Goal: Information Seeking & Learning: Learn about a topic

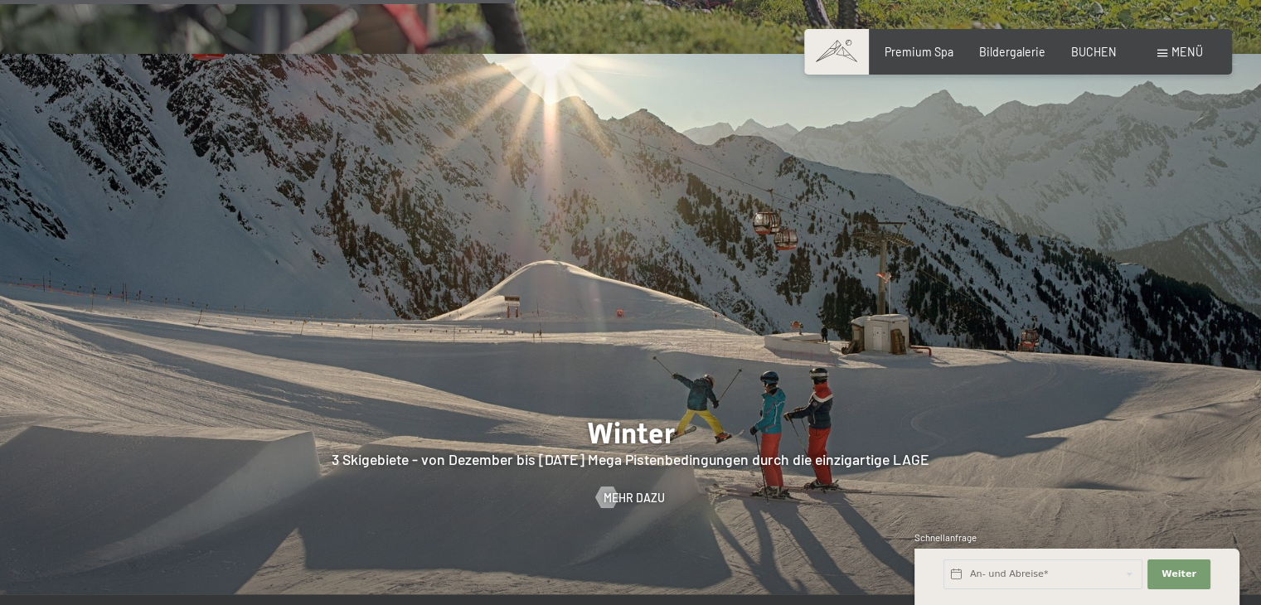
scroll to position [3731, 0]
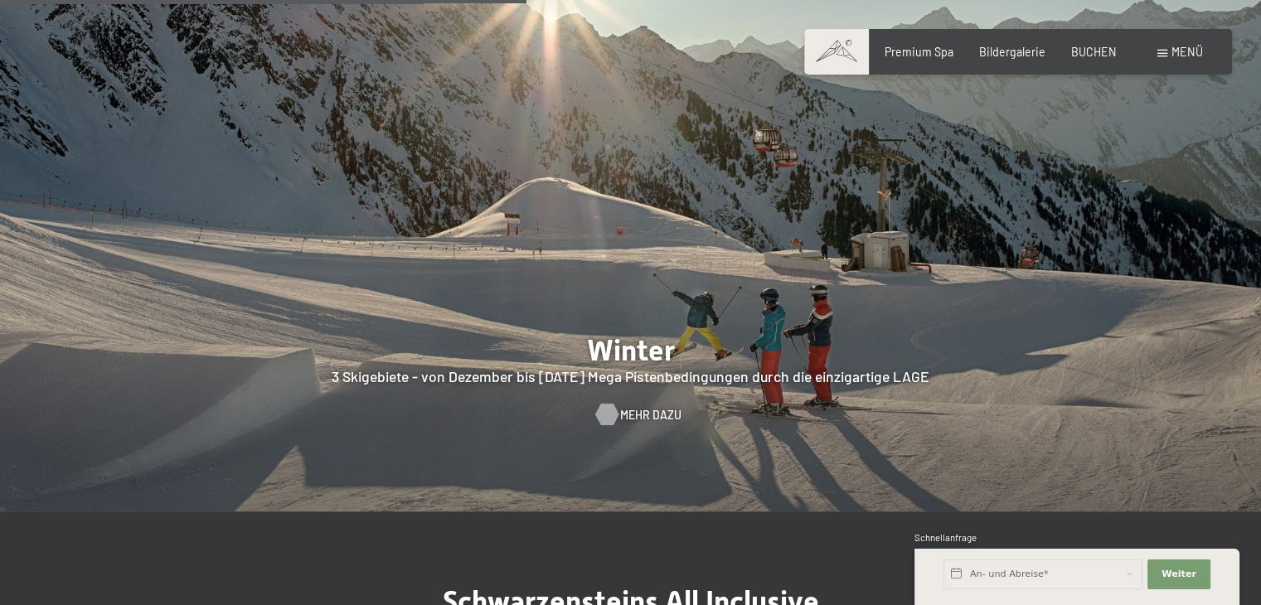
click at [642, 407] on span "Mehr dazu" at bounding box center [650, 415] width 61 height 17
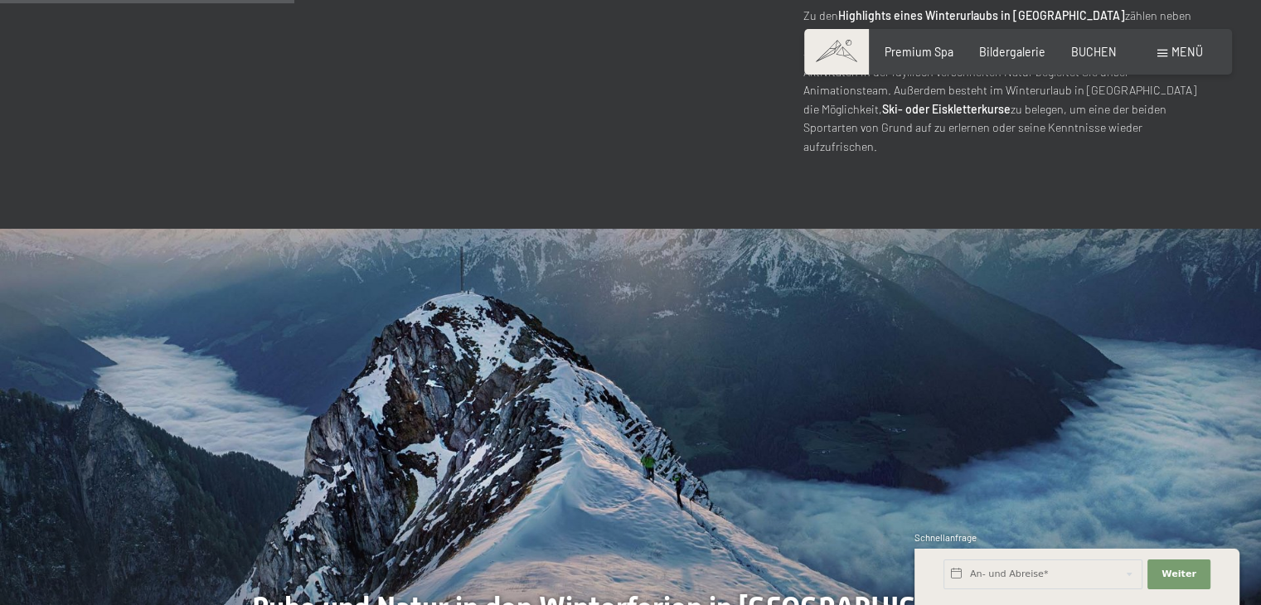
scroll to position [1492, 0]
click at [600, 302] on div at bounding box center [315, 499] width 631 height 540
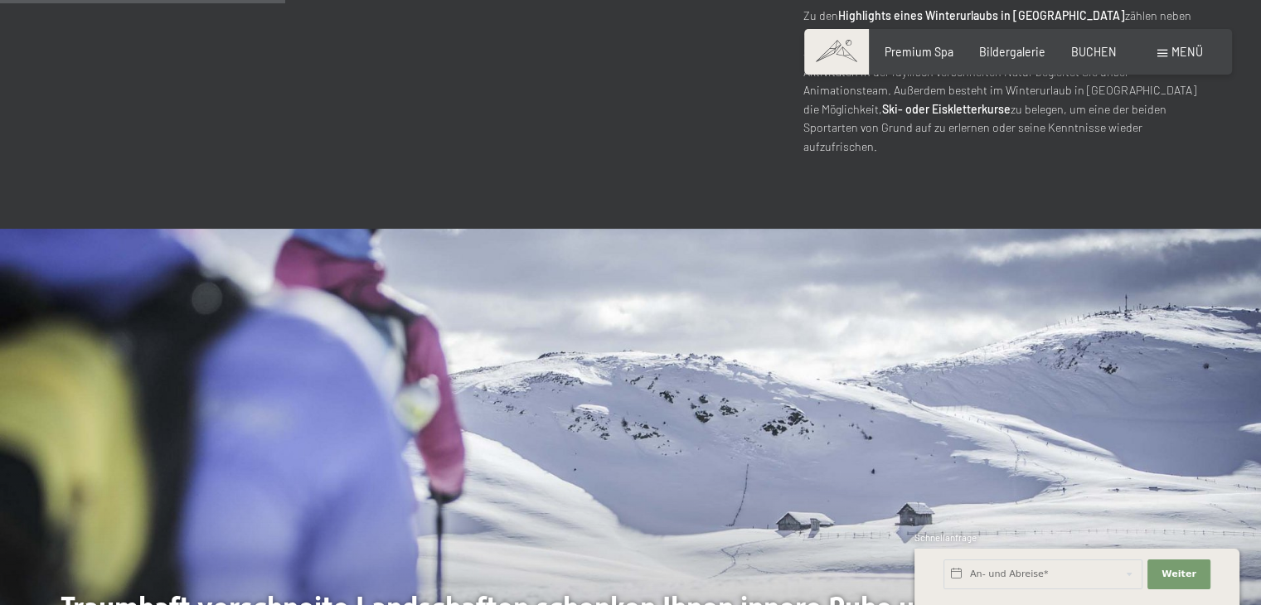
click at [600, 302] on div at bounding box center [315, 499] width 631 height 540
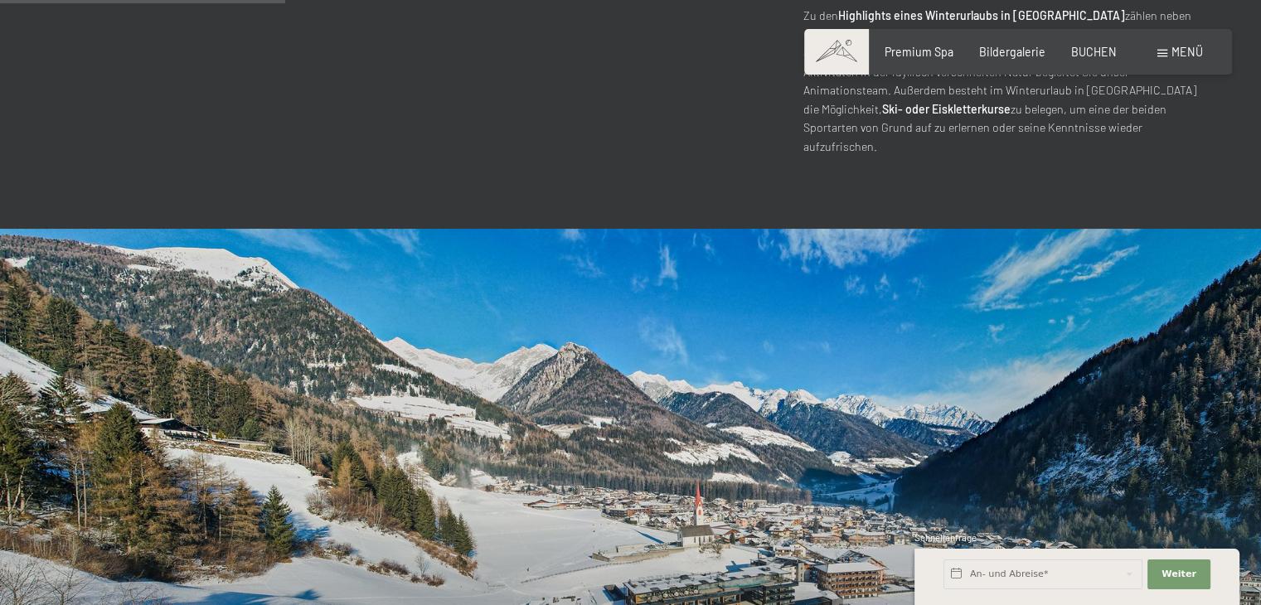
click at [600, 302] on div at bounding box center [315, 499] width 631 height 540
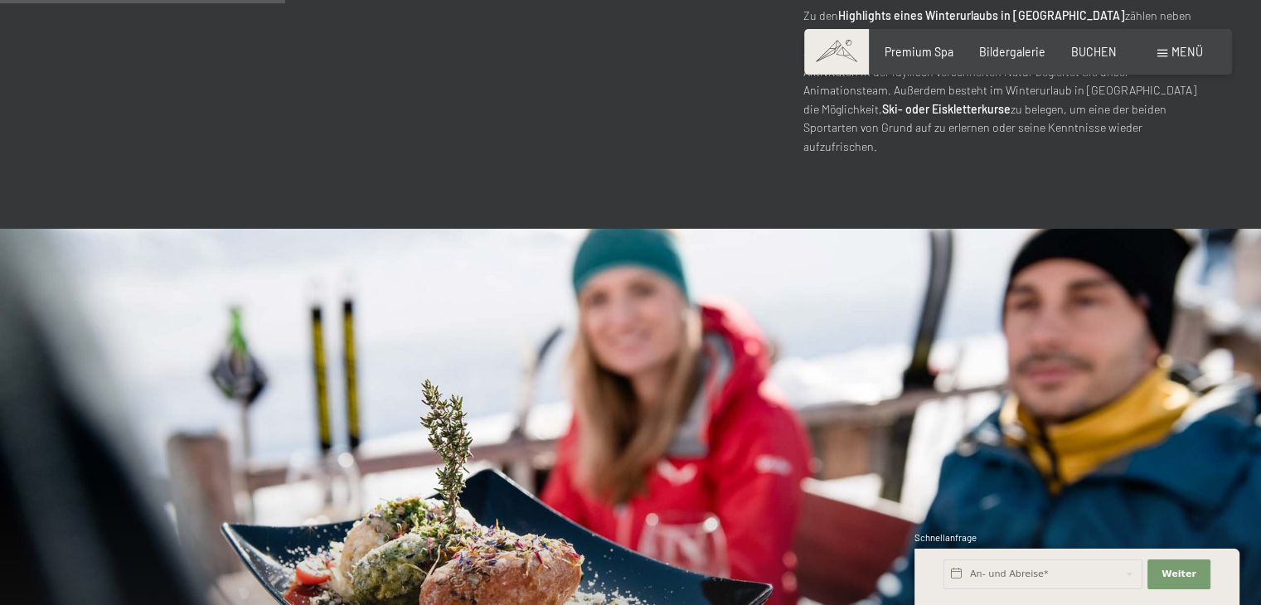
click at [600, 302] on div at bounding box center [315, 499] width 631 height 540
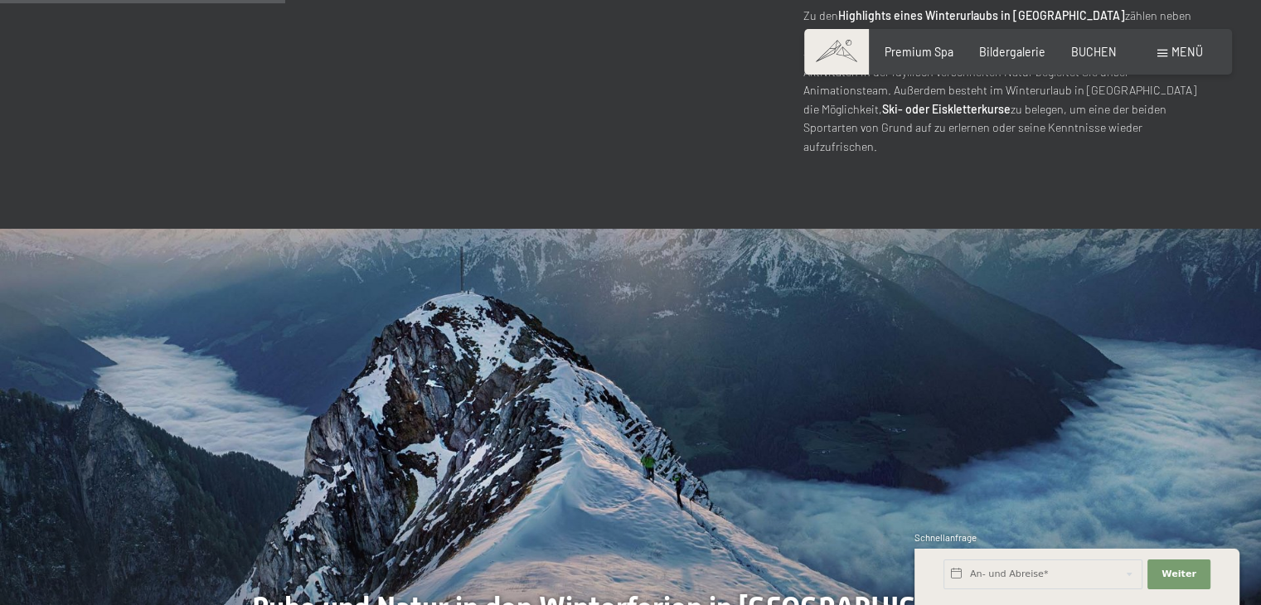
click at [600, 302] on div at bounding box center [315, 499] width 631 height 540
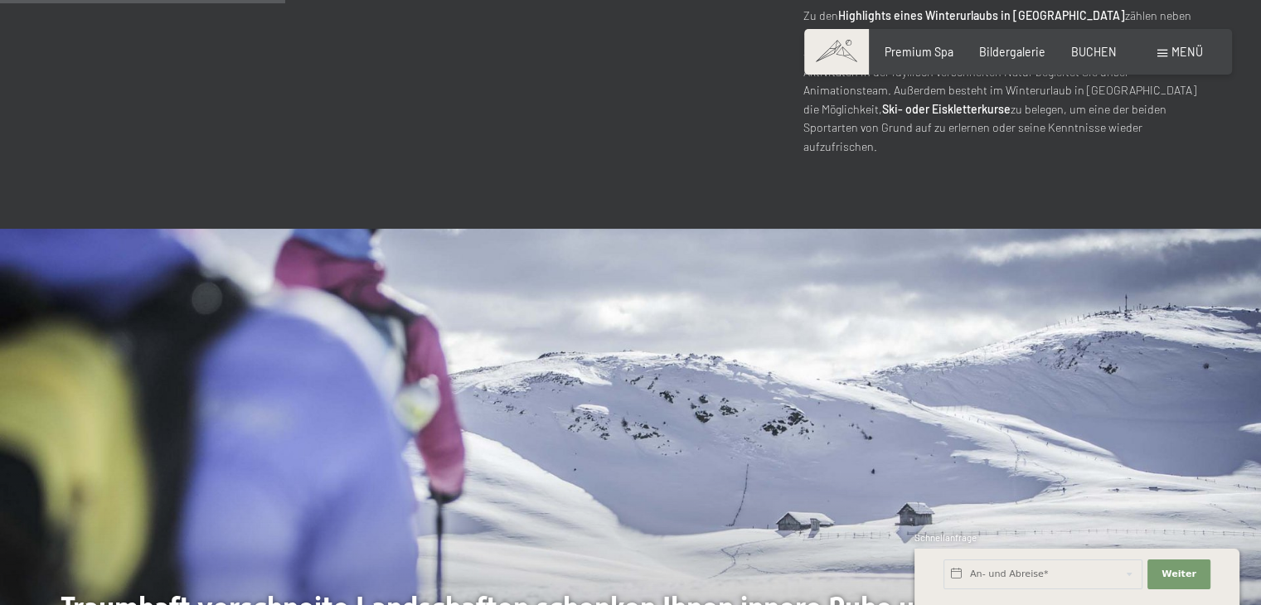
click at [600, 302] on div at bounding box center [315, 499] width 631 height 540
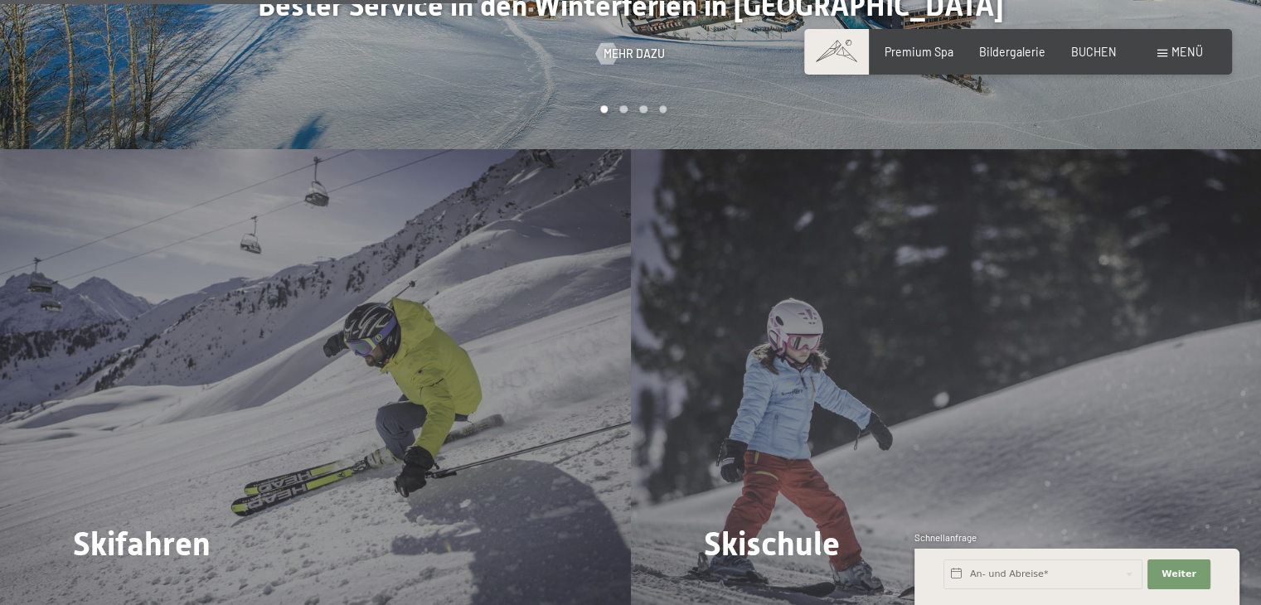
scroll to position [2239, 0]
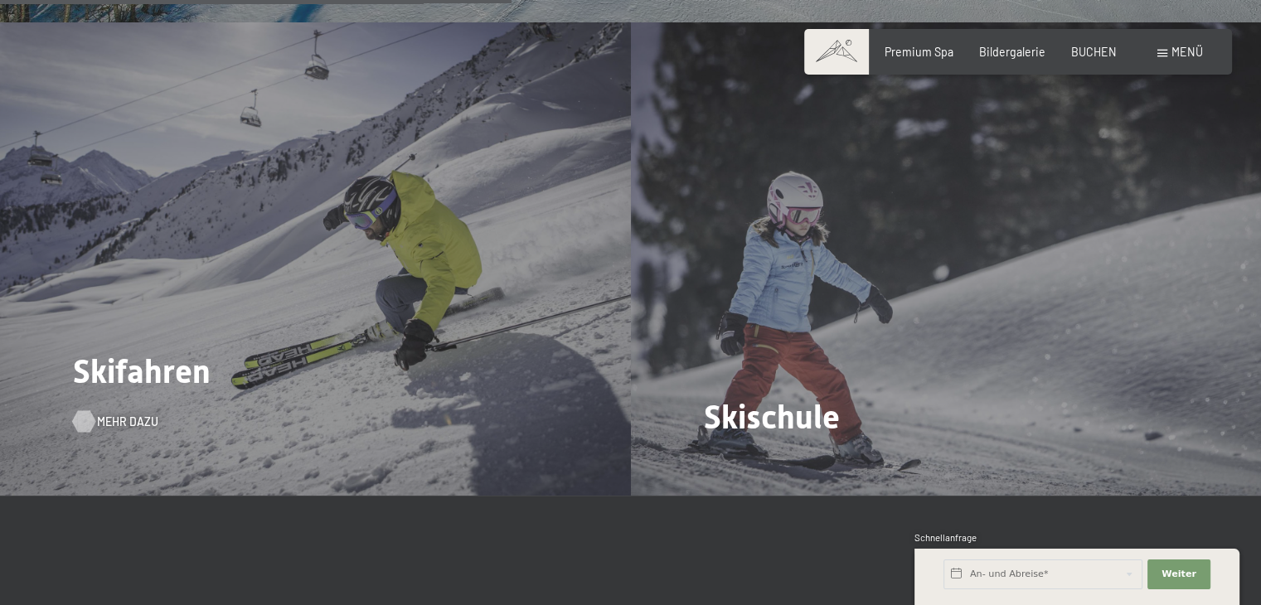
click at [128, 414] on span "Mehr dazu" at bounding box center [127, 422] width 61 height 17
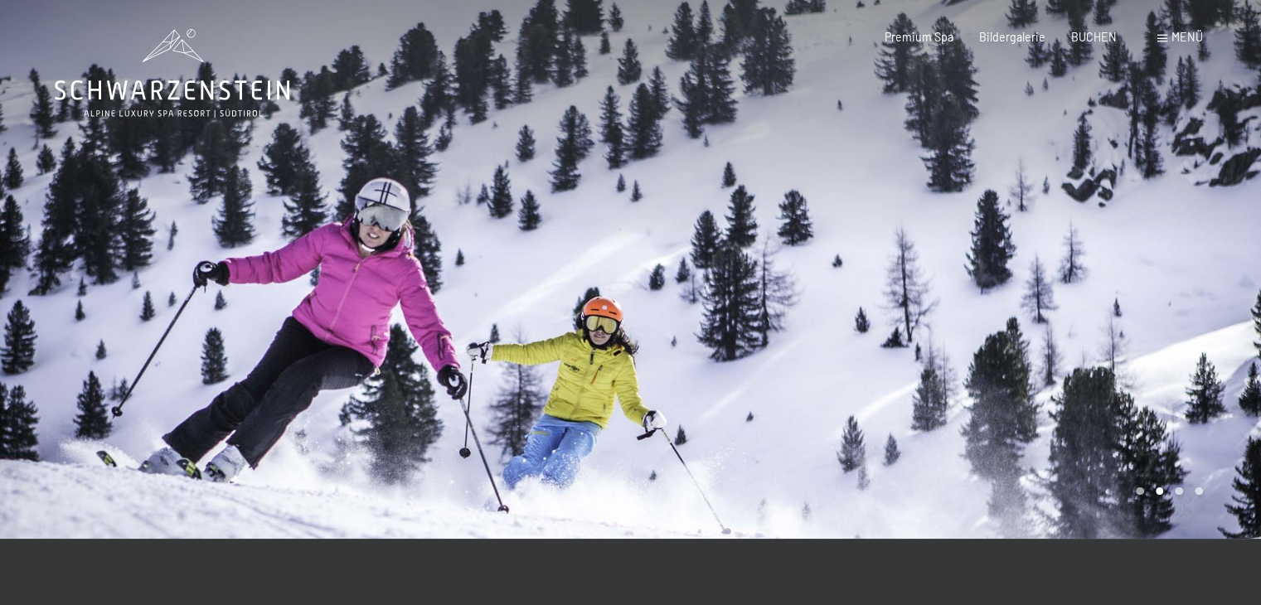
click at [397, 263] on div at bounding box center [315, 269] width 631 height 539
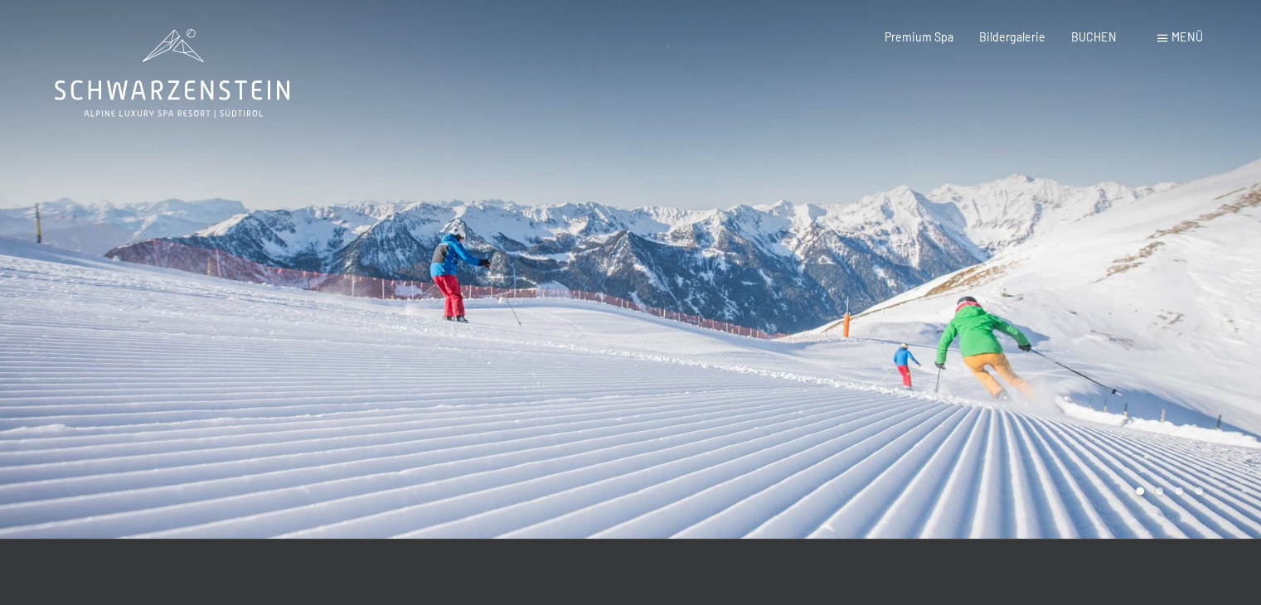
click at [397, 263] on div at bounding box center [315, 269] width 631 height 539
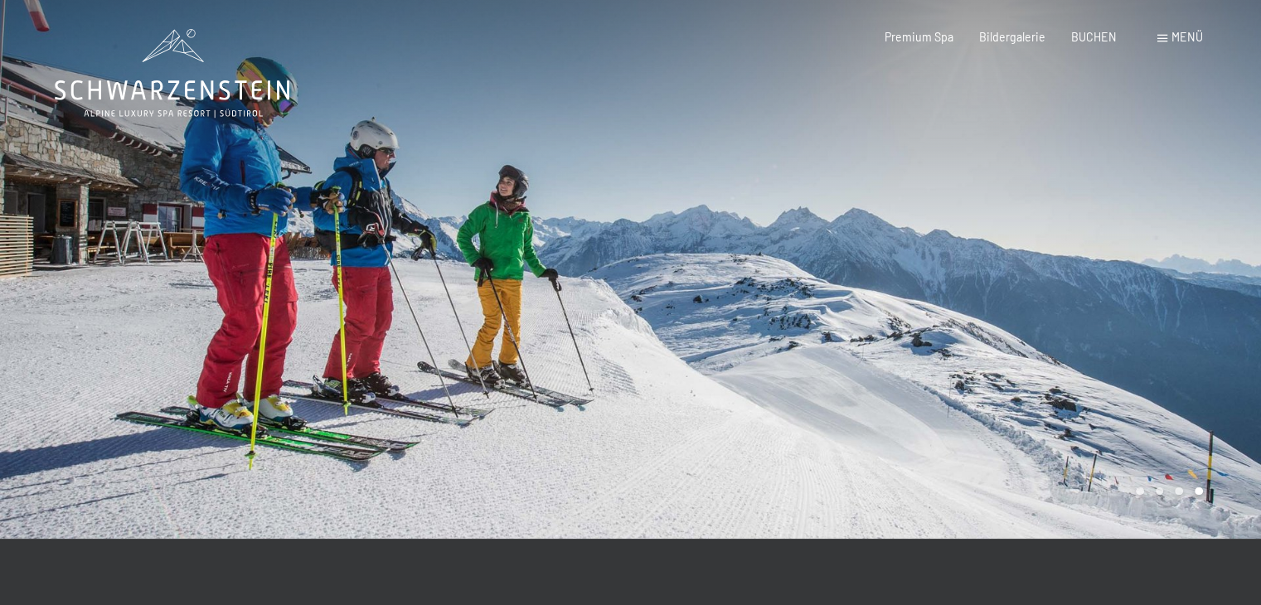
click at [386, 269] on div at bounding box center [315, 269] width 631 height 539
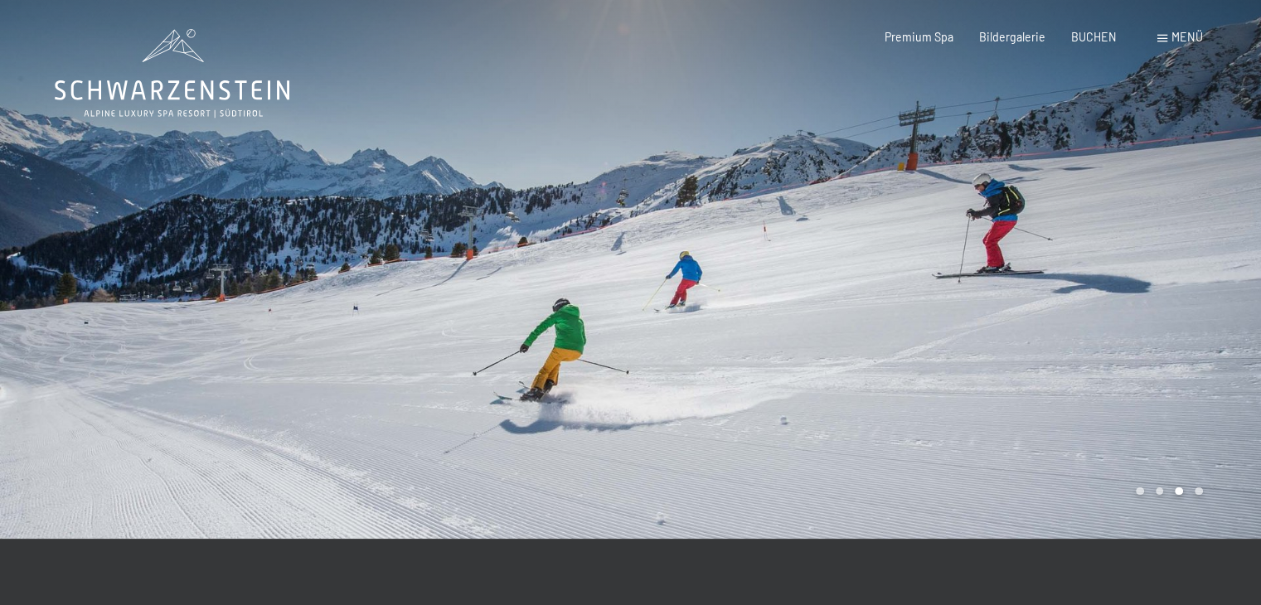
click at [386, 269] on div at bounding box center [315, 269] width 631 height 539
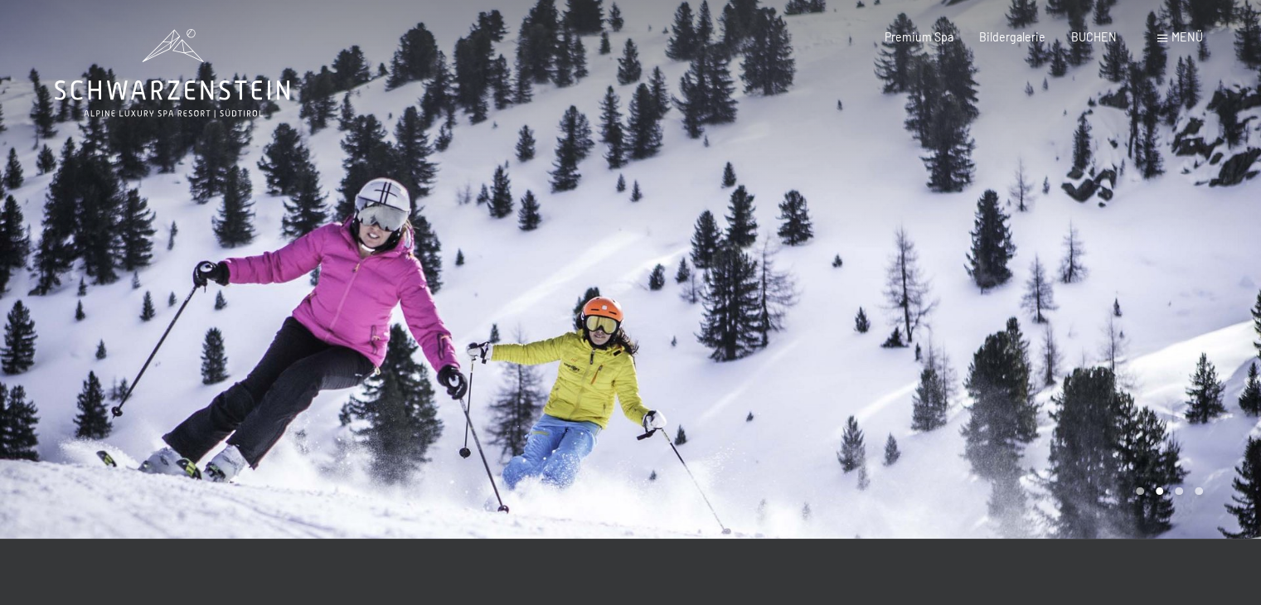
click at [386, 269] on div at bounding box center [315, 269] width 631 height 539
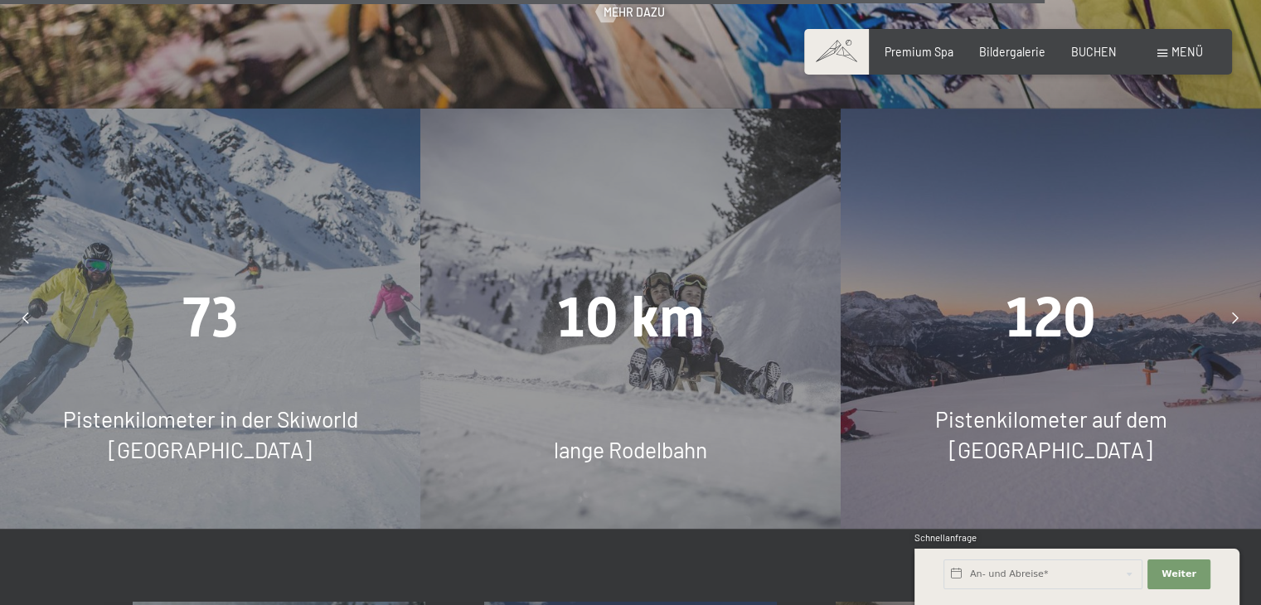
scroll to position [4477, 0]
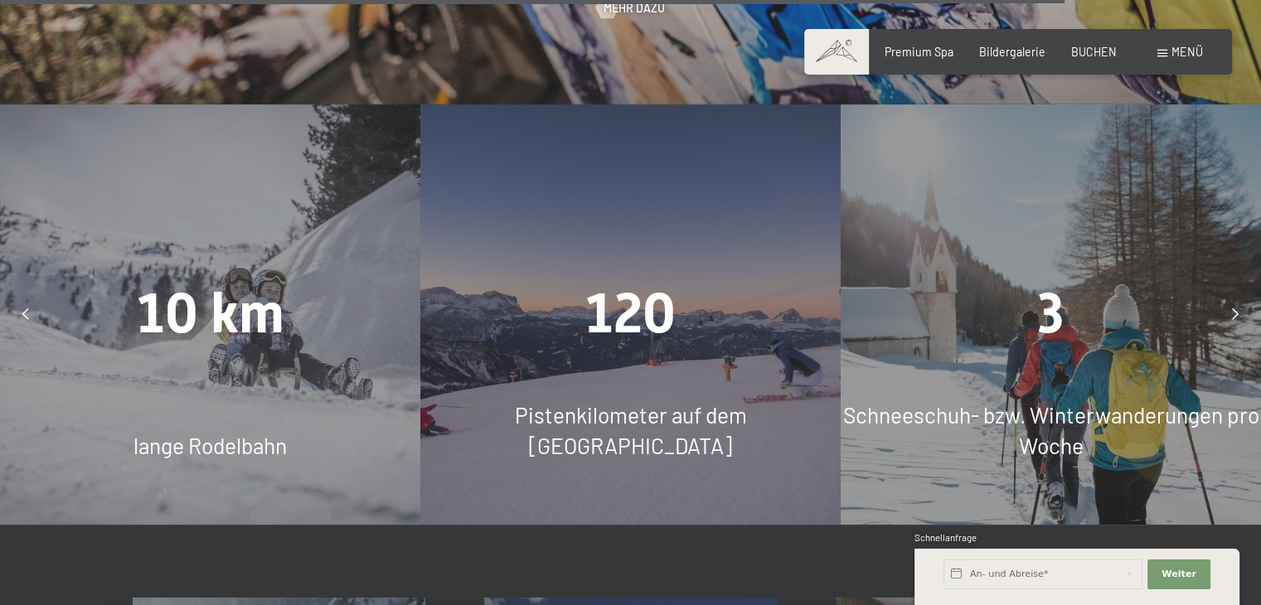
click at [220, 281] on span "10 km" at bounding box center [210, 313] width 148 height 65
click at [27, 308] on icon at bounding box center [25, 314] width 7 height 12
click at [22, 308] on icon at bounding box center [25, 314] width 7 height 12
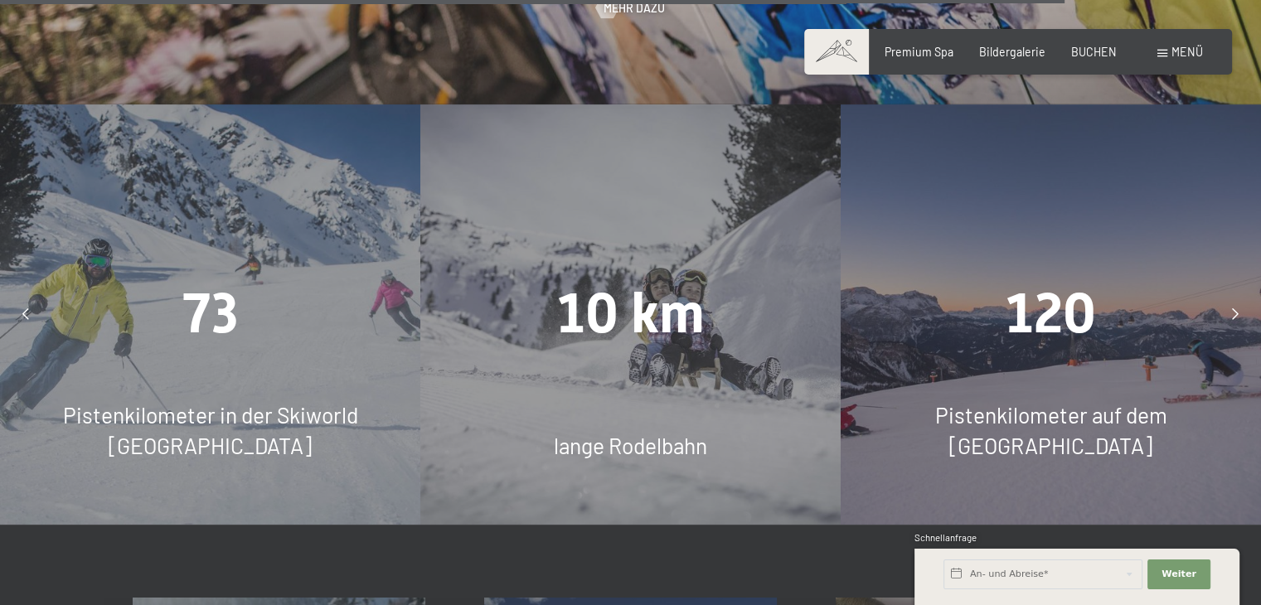
click at [224, 281] on span "73" at bounding box center [210, 313] width 56 height 65
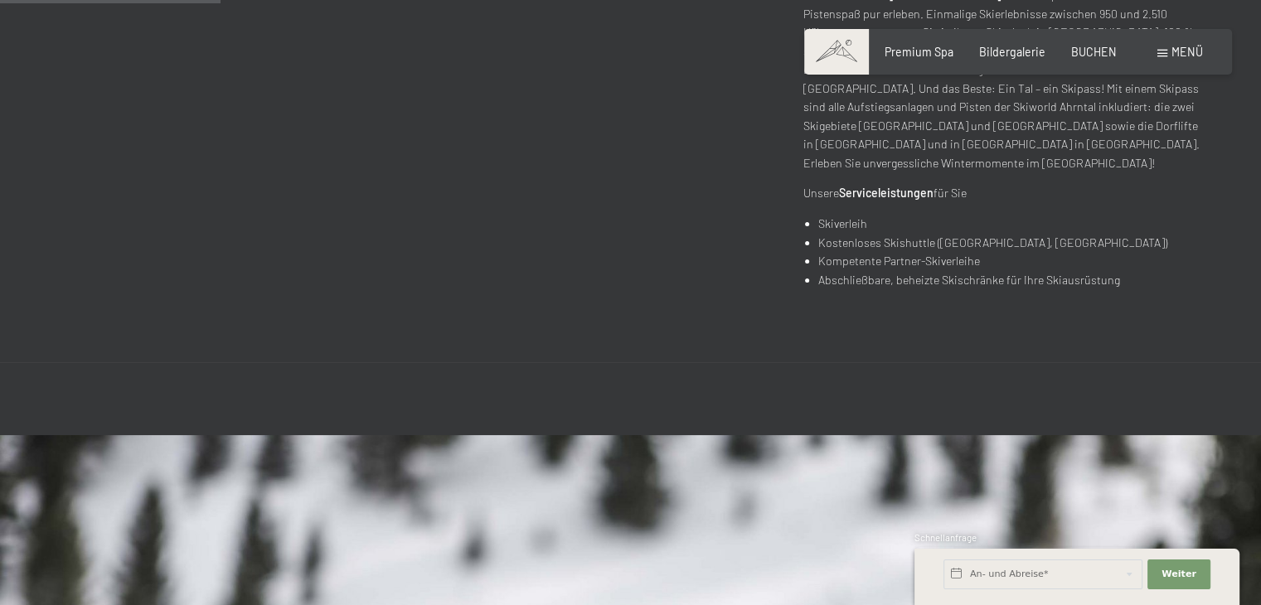
scroll to position [815, 0]
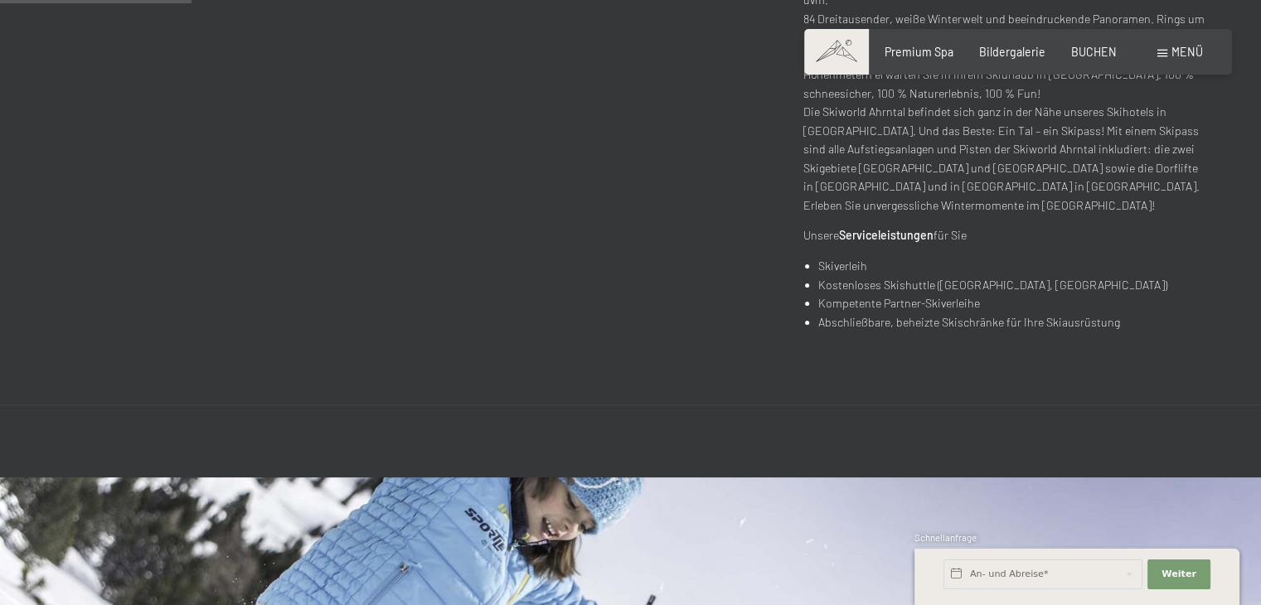
click at [1161, 46] on div "Menü" at bounding box center [1180, 52] width 46 height 17
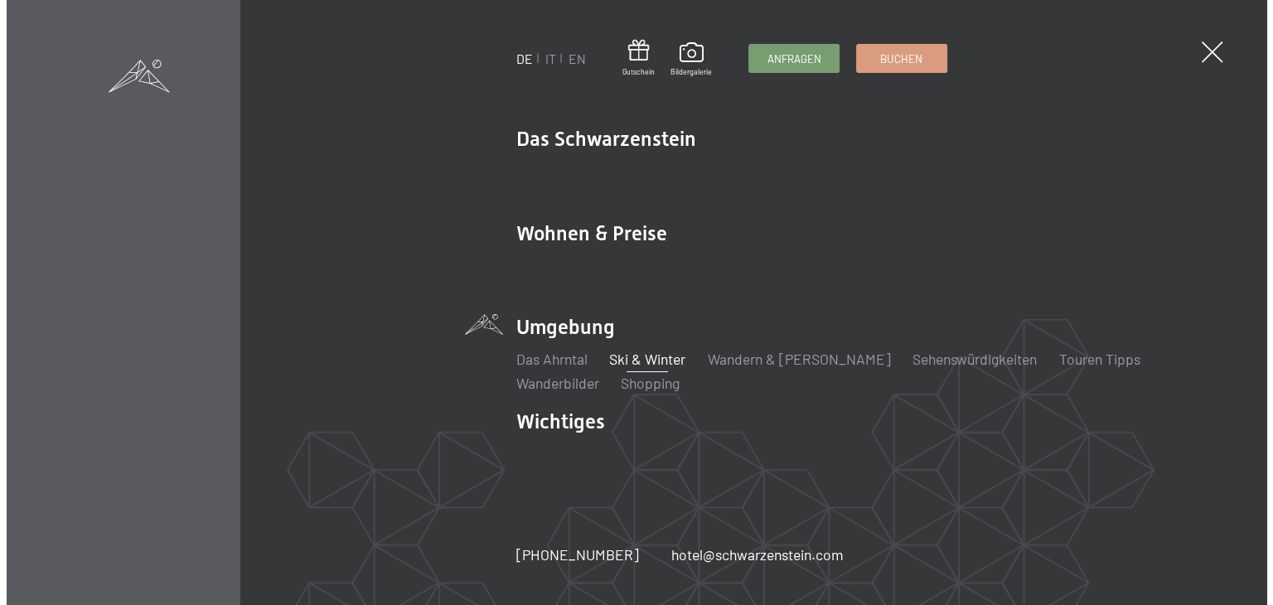
scroll to position [796, 0]
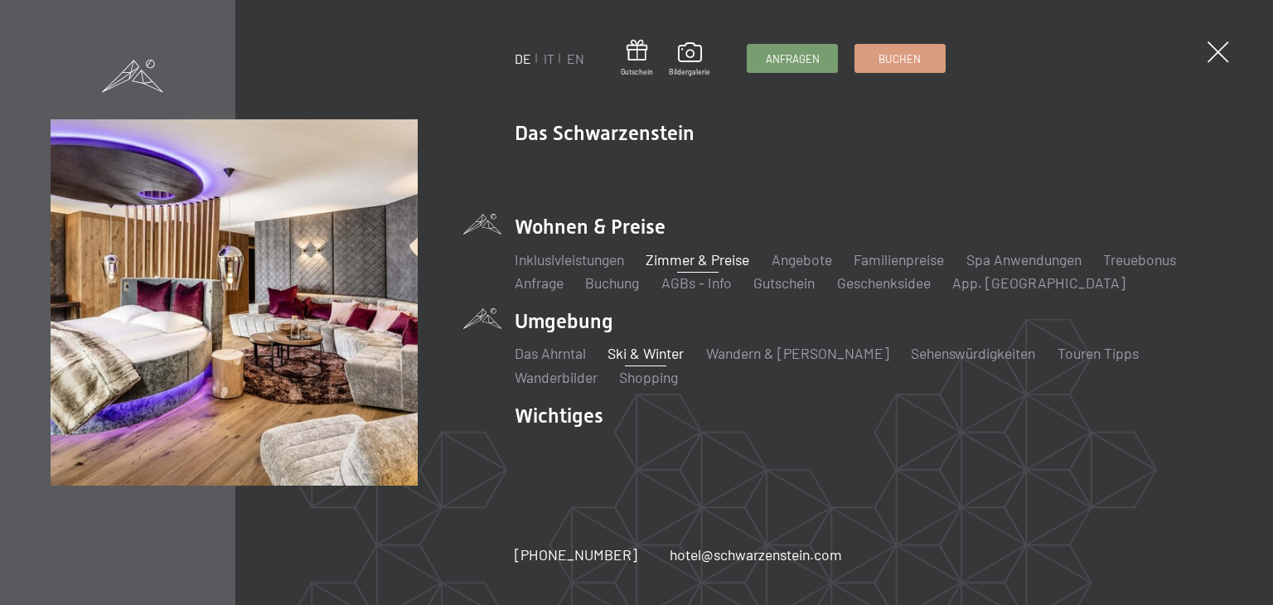
click at [708, 258] on link "Zimmer & Preise" at bounding box center [698, 259] width 104 height 18
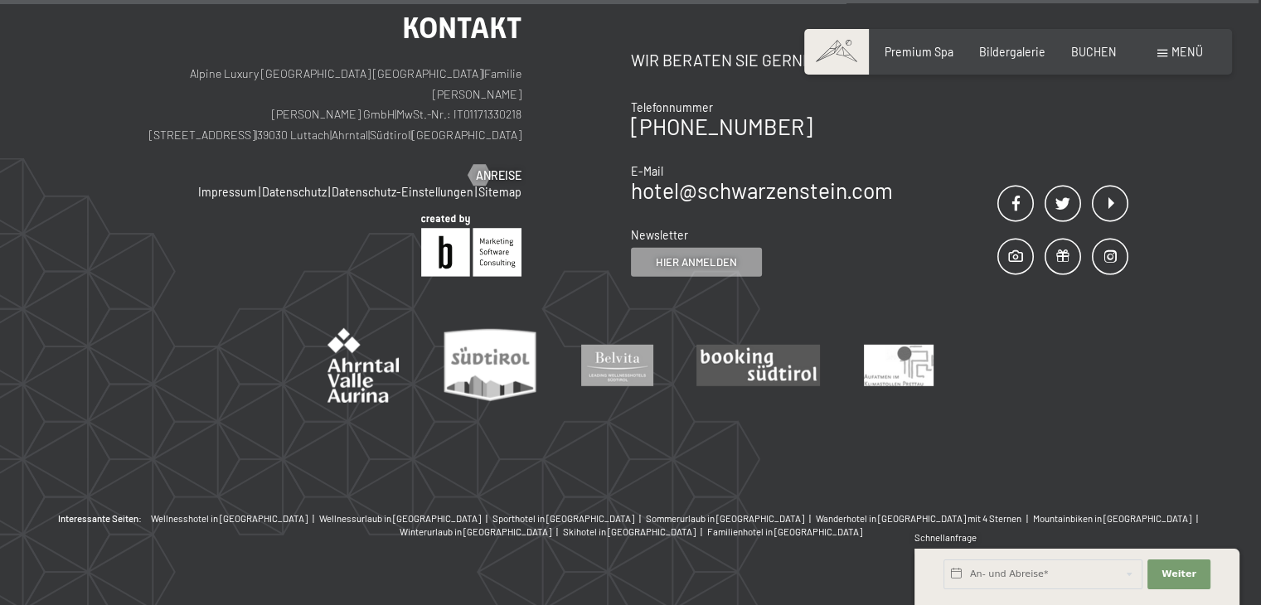
scroll to position [4726, 0]
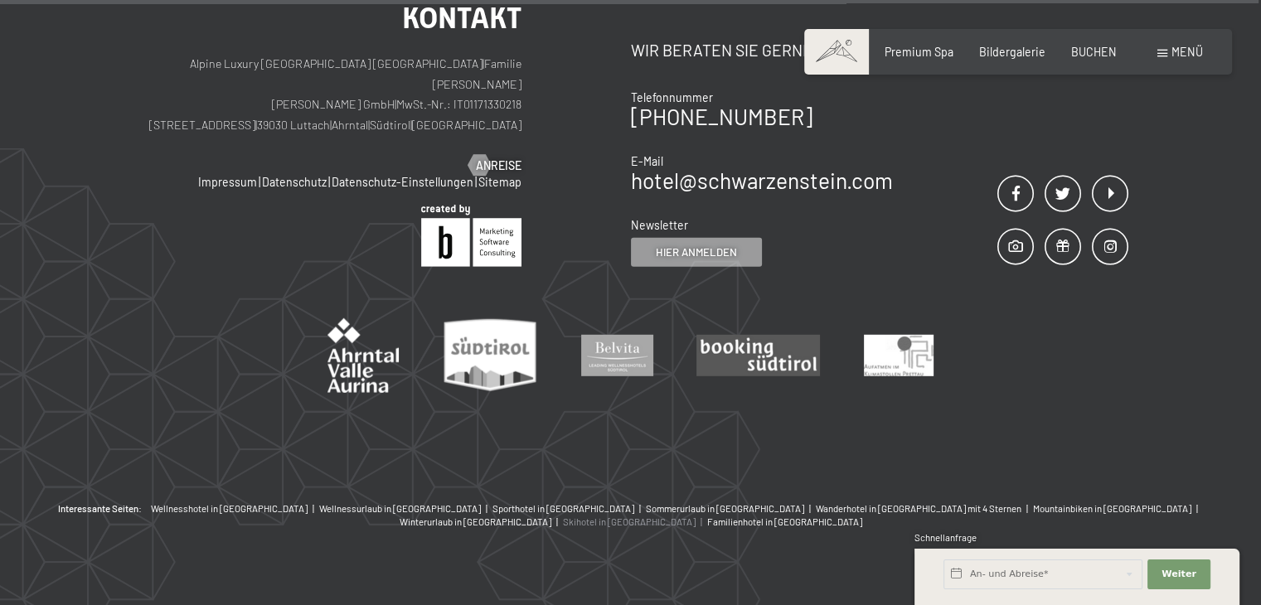
click at [696, 517] on span "Skihotel in [GEOGRAPHIC_DATA]" at bounding box center [629, 522] width 133 height 11
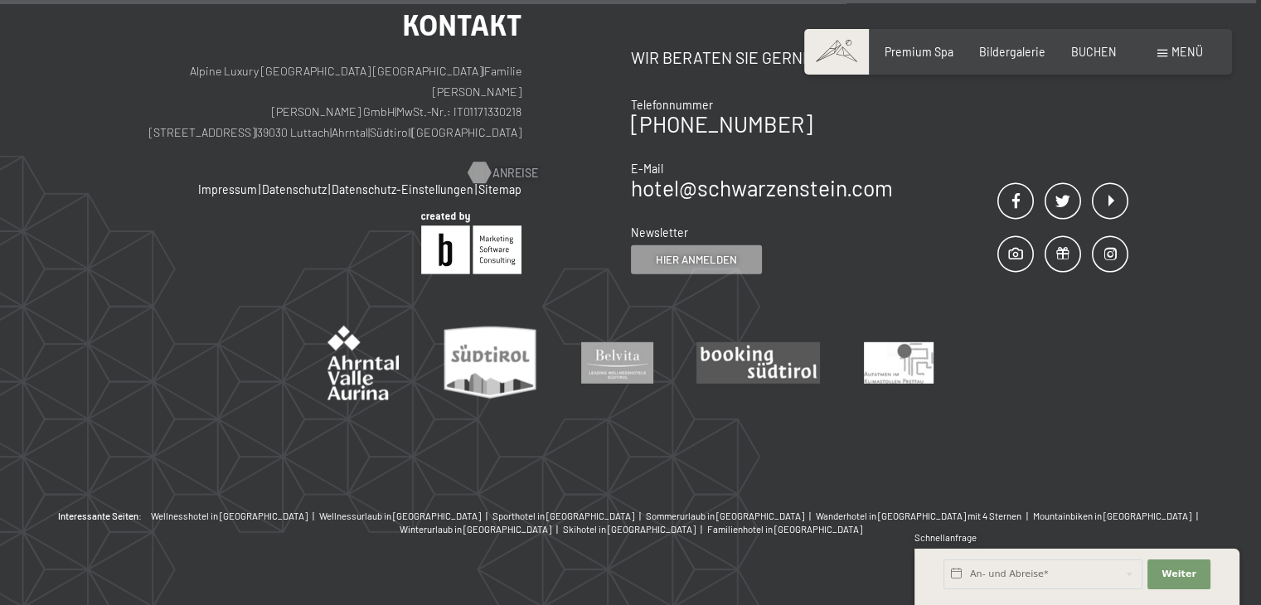
click at [484, 162] on div at bounding box center [479, 173] width 12 height 22
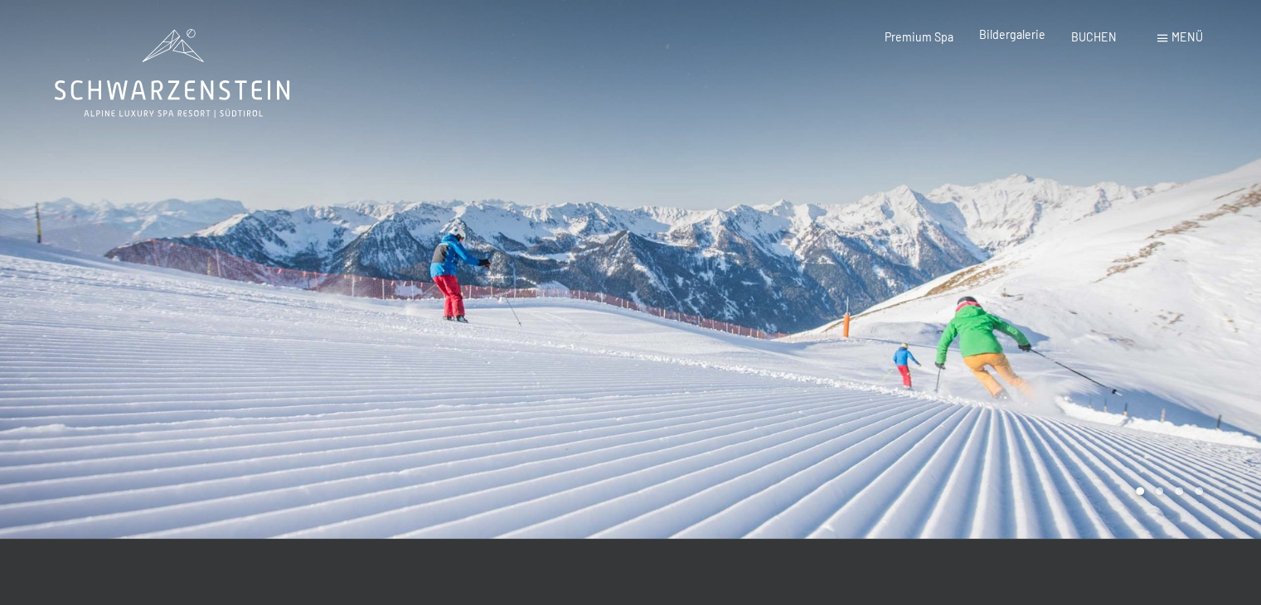
click at [1010, 30] on span "Bildergalerie" at bounding box center [1012, 34] width 66 height 14
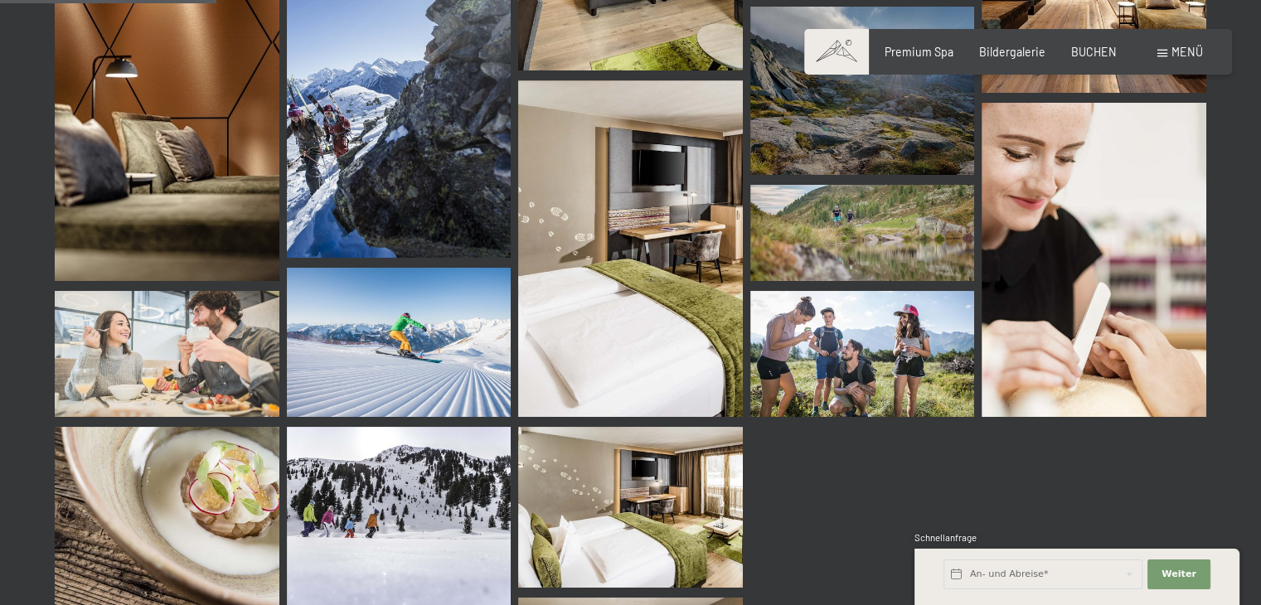
scroll to position [3316, 0]
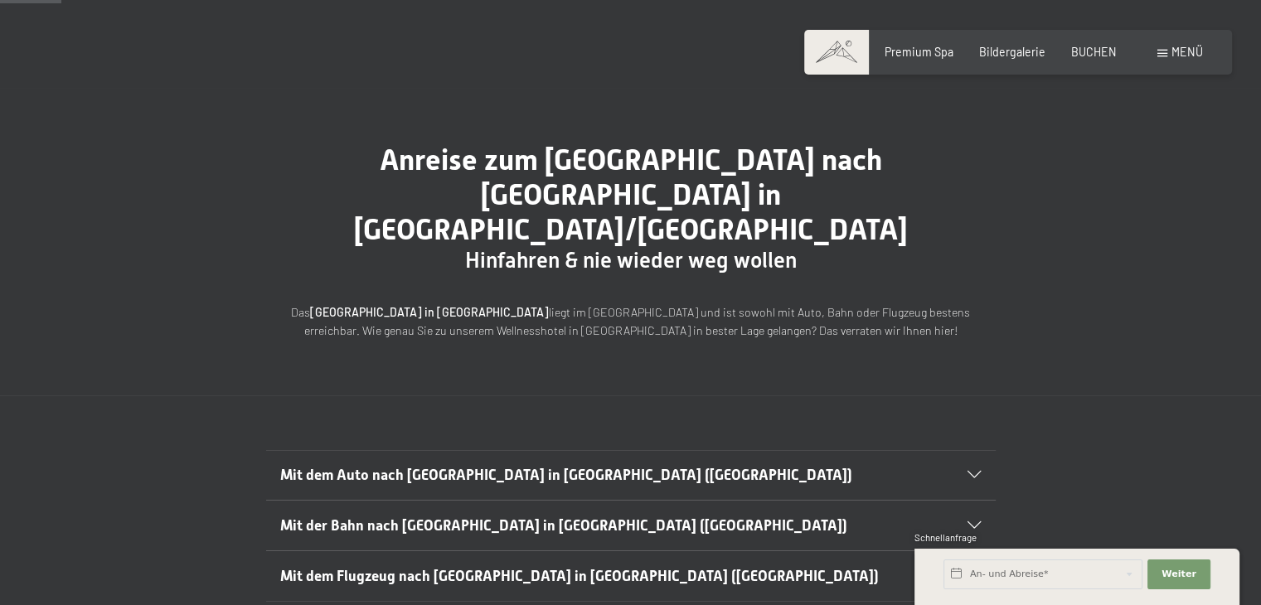
scroll to position [83, 0]
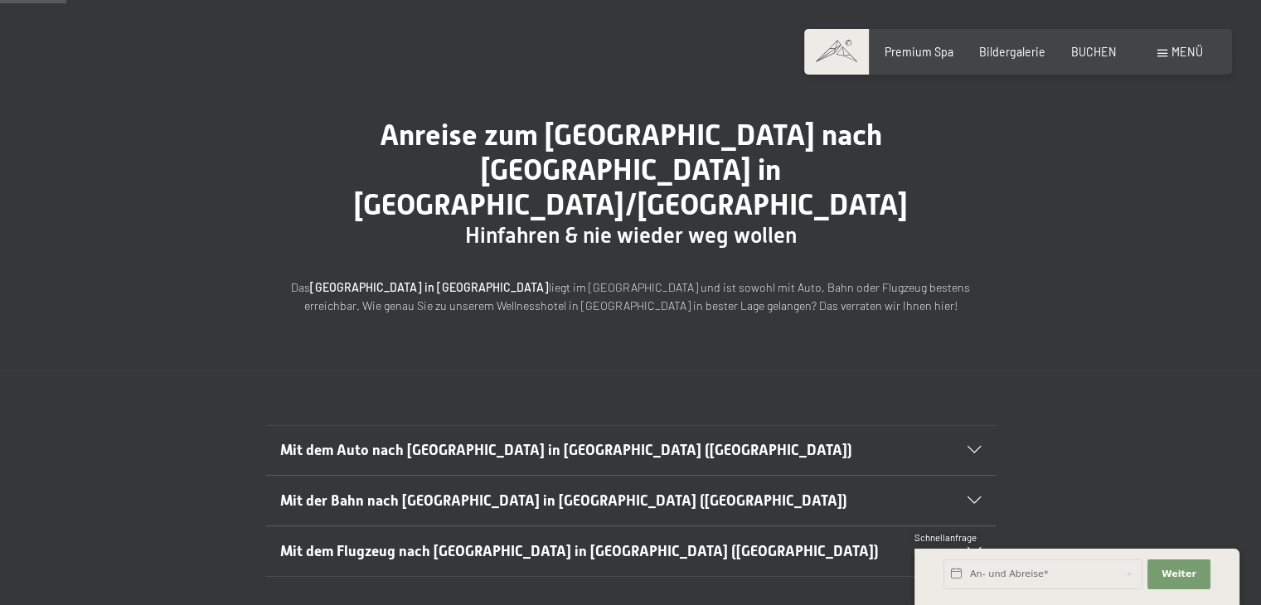
click at [542, 442] on span "Mit dem Auto nach [GEOGRAPHIC_DATA] in [GEOGRAPHIC_DATA] ([GEOGRAPHIC_DATA])" at bounding box center [566, 450] width 572 height 17
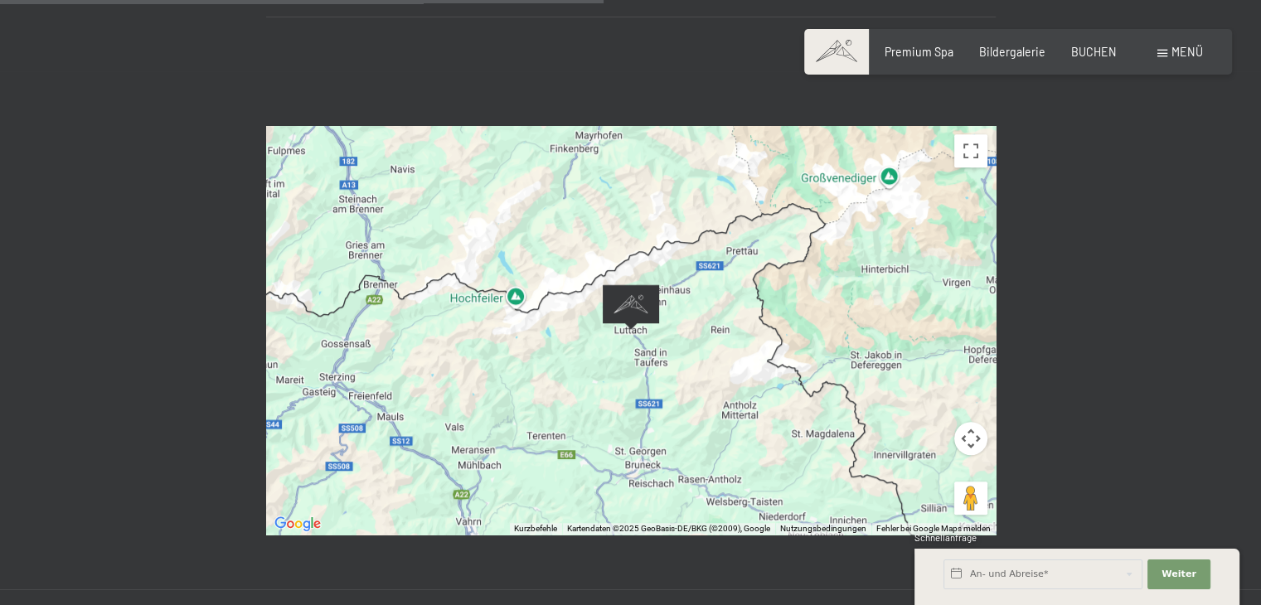
scroll to position [995, 0]
click at [970, 133] on button "Vollbildansicht ein/aus" at bounding box center [970, 149] width 33 height 33
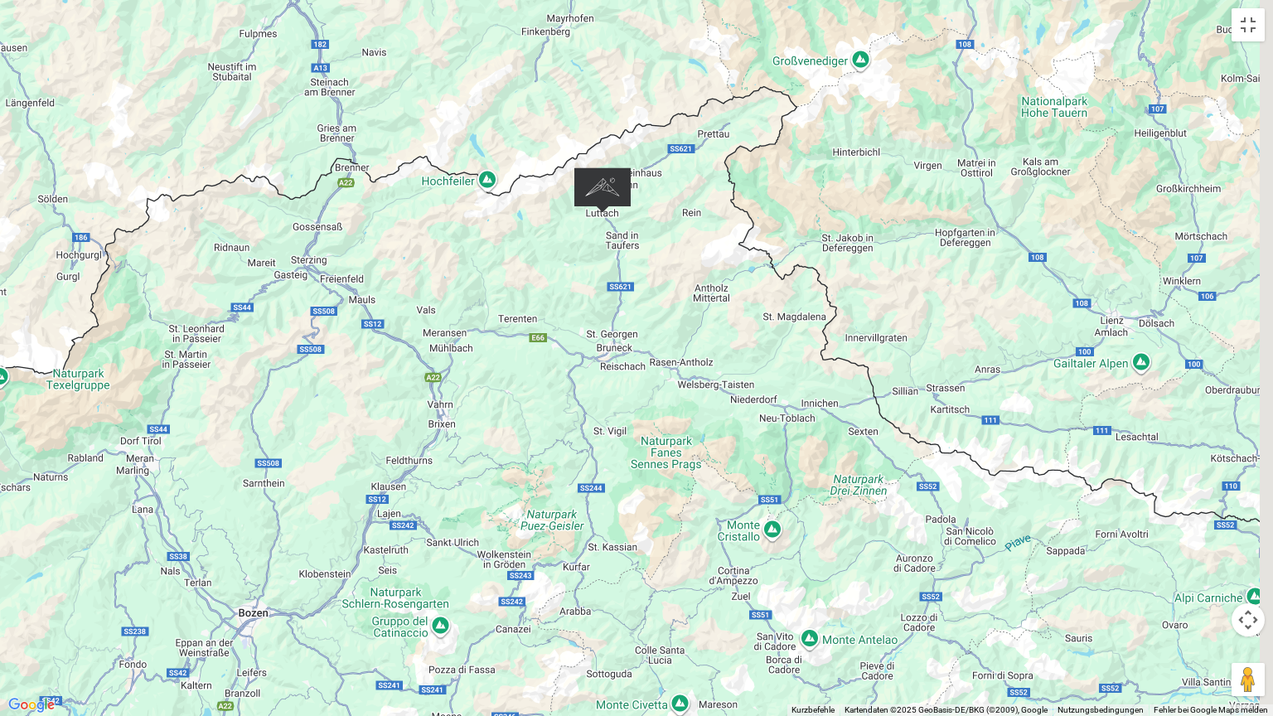
drag, startPoint x: 670, startPoint y: 530, endPoint x: 637, endPoint y: 385, distance: 148.8
click at [637, 385] on div at bounding box center [636, 358] width 1273 height 716
click at [685, 451] on div at bounding box center [636, 358] width 1273 height 716
click at [1247, 20] on button "Vollbildansicht ein/aus" at bounding box center [1248, 24] width 33 height 33
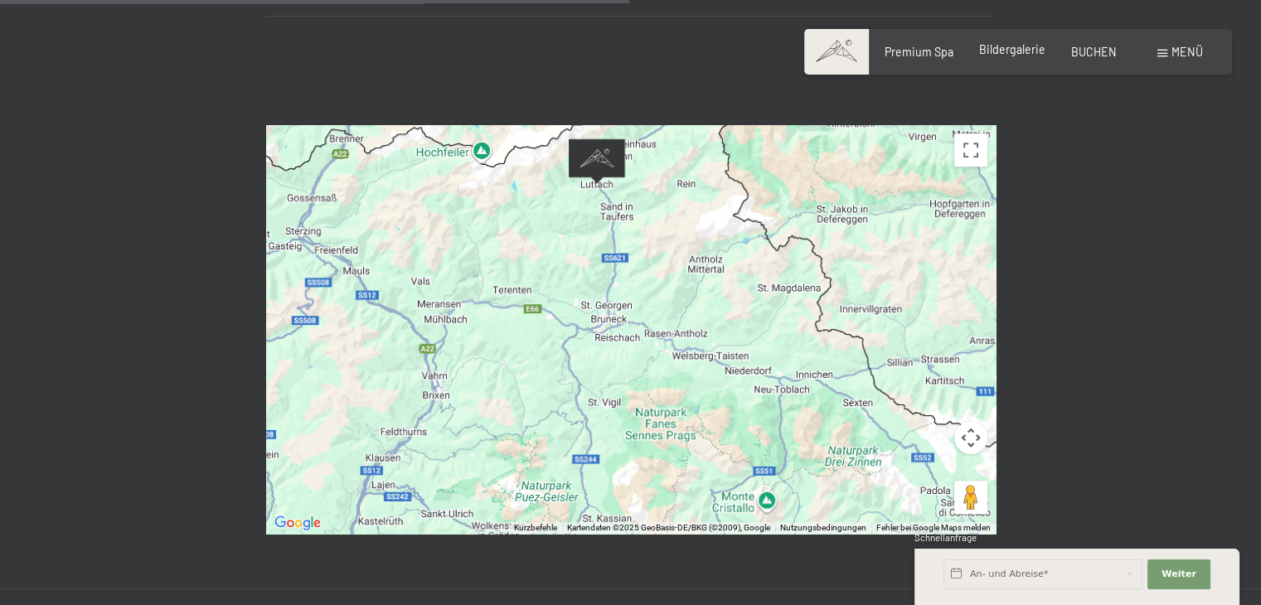
click at [1018, 46] on span "Bildergalerie" at bounding box center [1012, 49] width 66 height 14
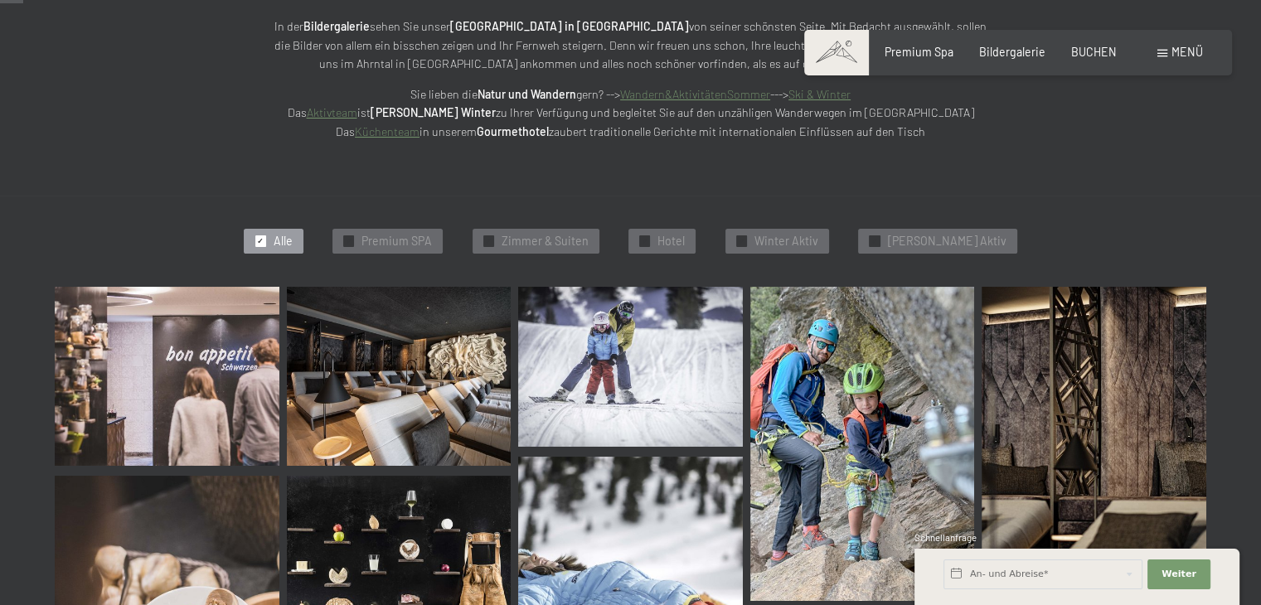
scroll to position [249, 0]
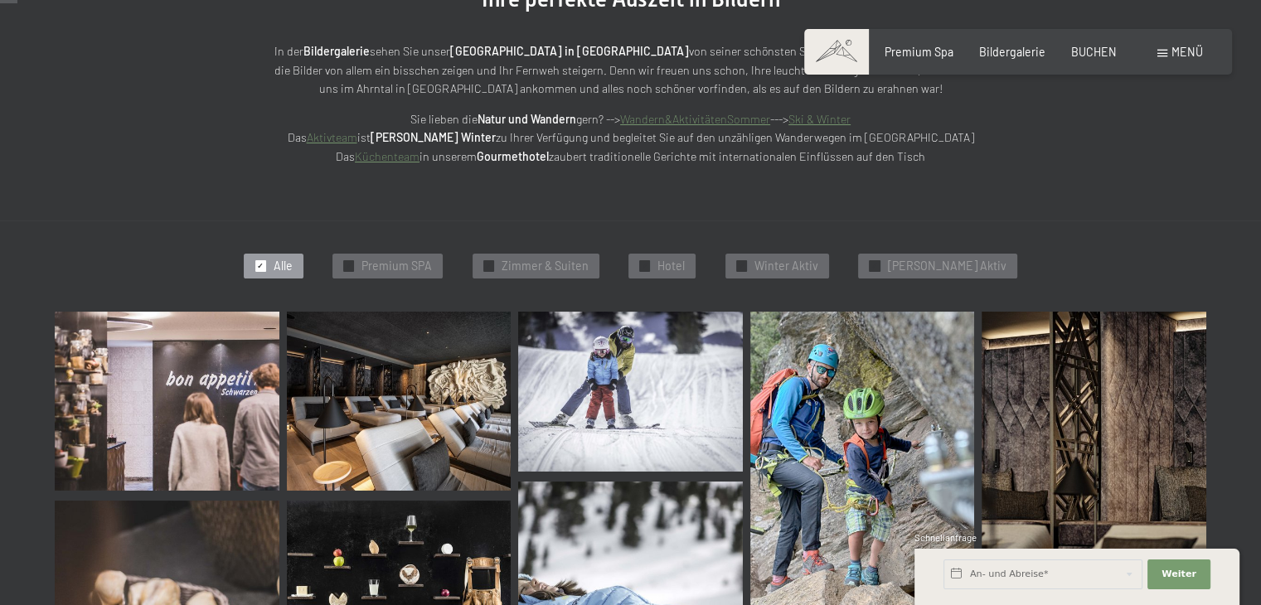
click at [826, 114] on link "Ski & Winter" at bounding box center [819, 119] width 62 height 14
click at [415, 263] on span "Premium SPA" at bounding box center [396, 266] width 70 height 17
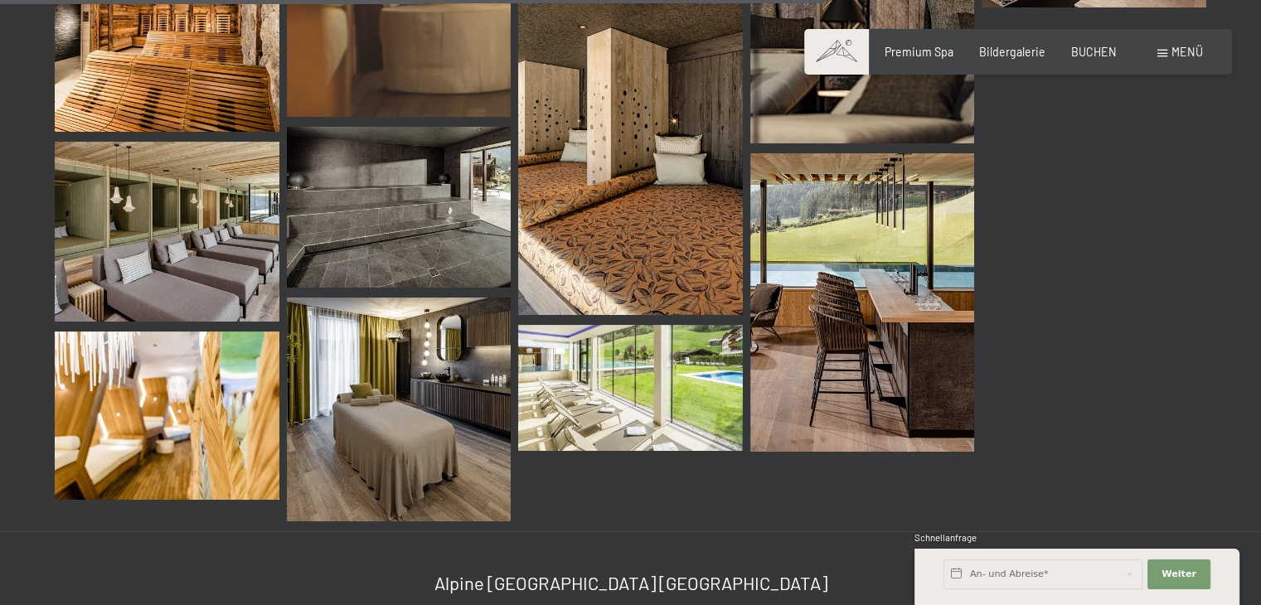
scroll to position [2011, 0]
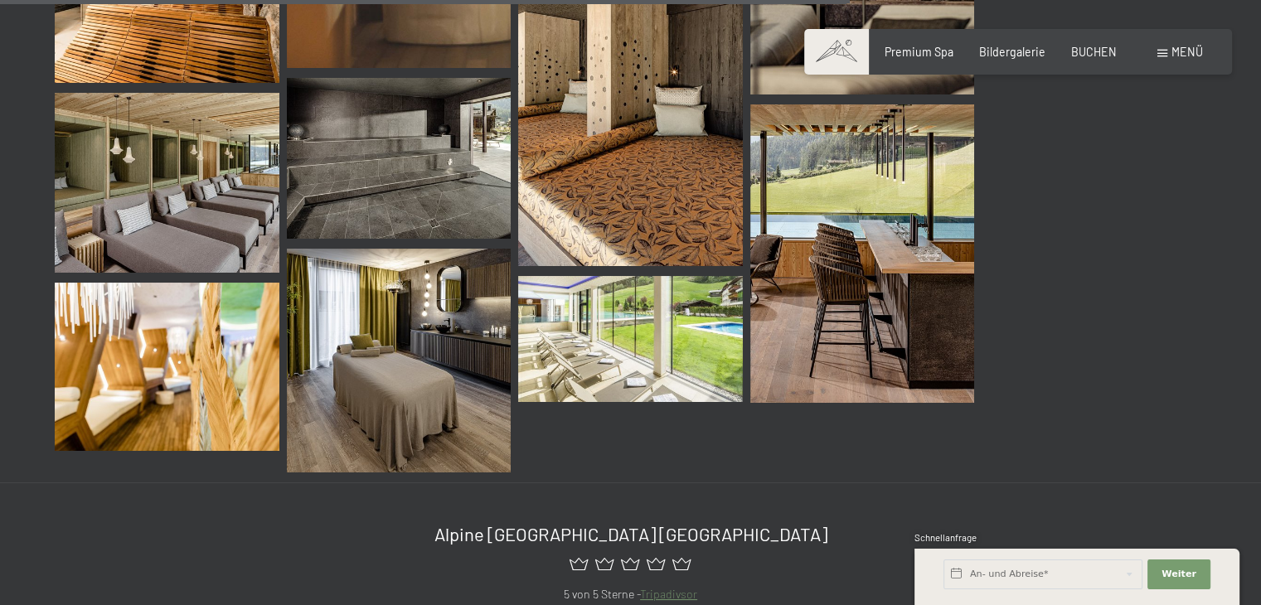
click at [658, 588] on link "Tripadivsor" at bounding box center [668, 594] width 57 height 14
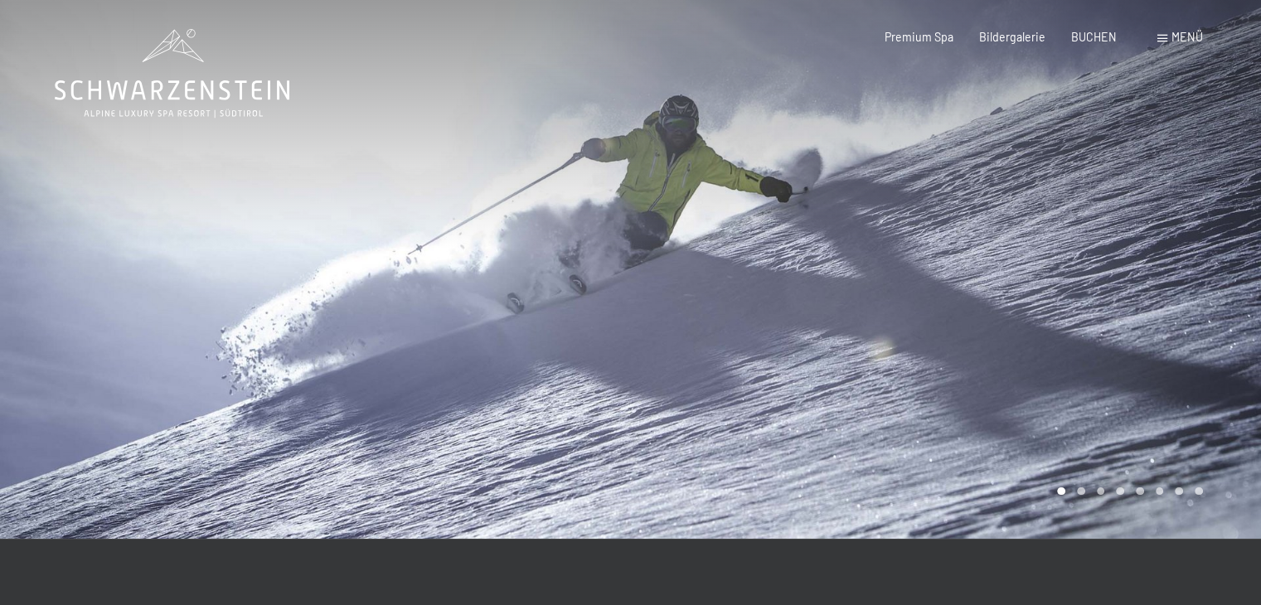
click at [1077, 271] on div at bounding box center [946, 269] width 631 height 539
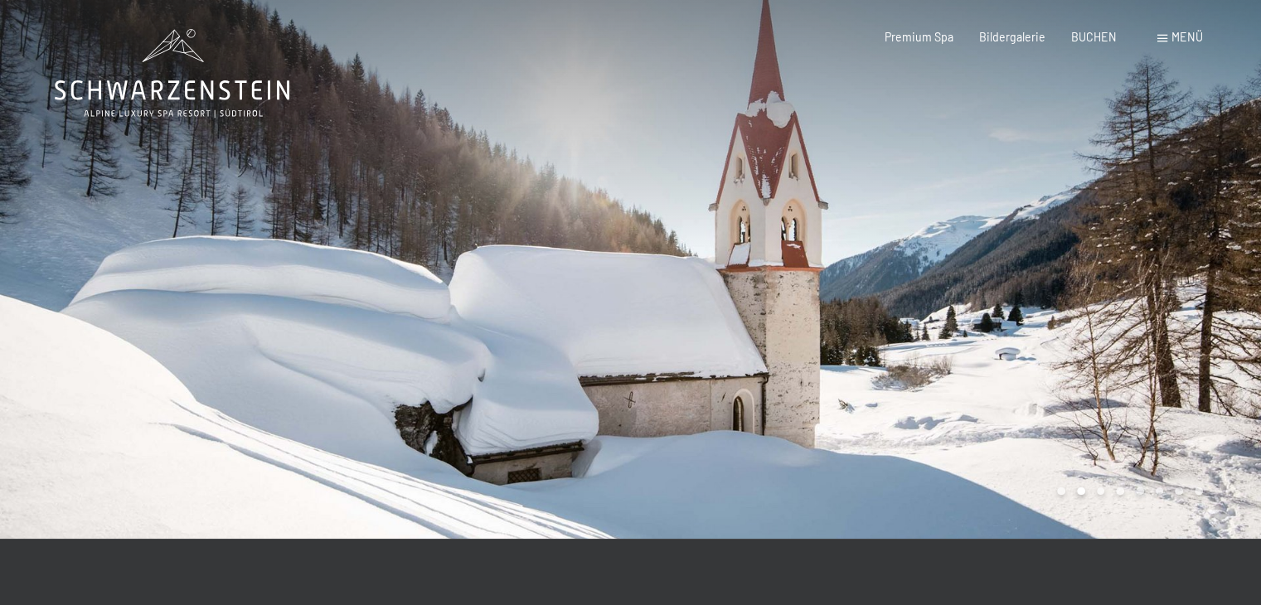
click at [1080, 274] on div at bounding box center [946, 269] width 631 height 539
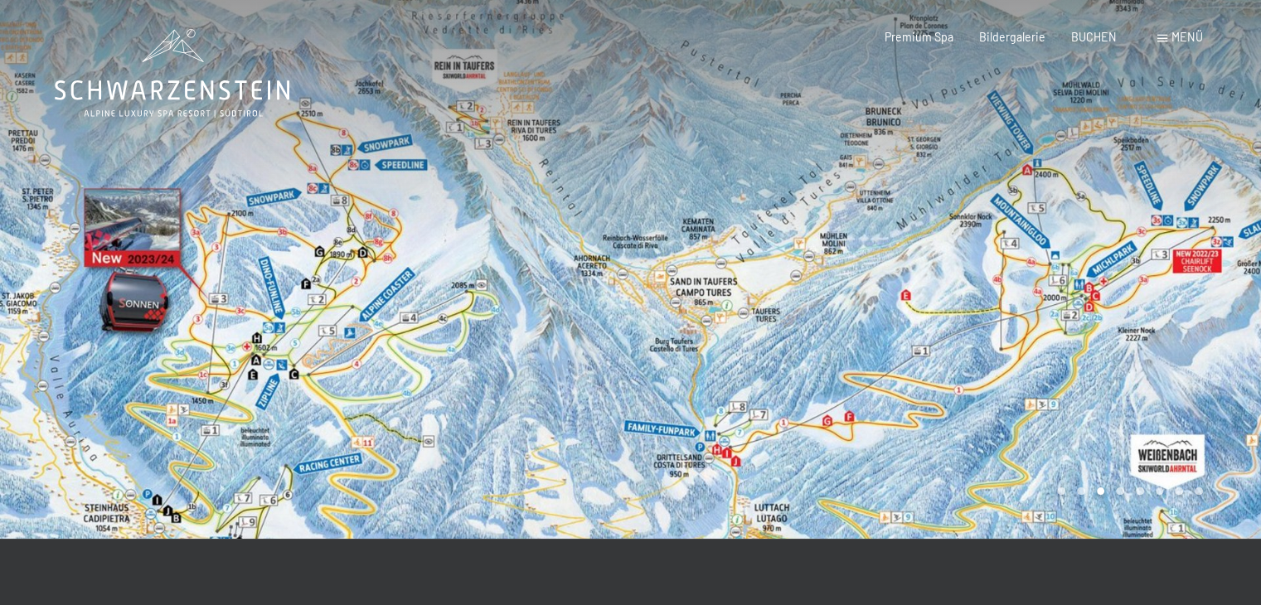
drag, startPoint x: 557, startPoint y: 336, endPoint x: 571, endPoint y: 371, distance: 38.3
click at [571, 371] on div at bounding box center [315, 269] width 631 height 539
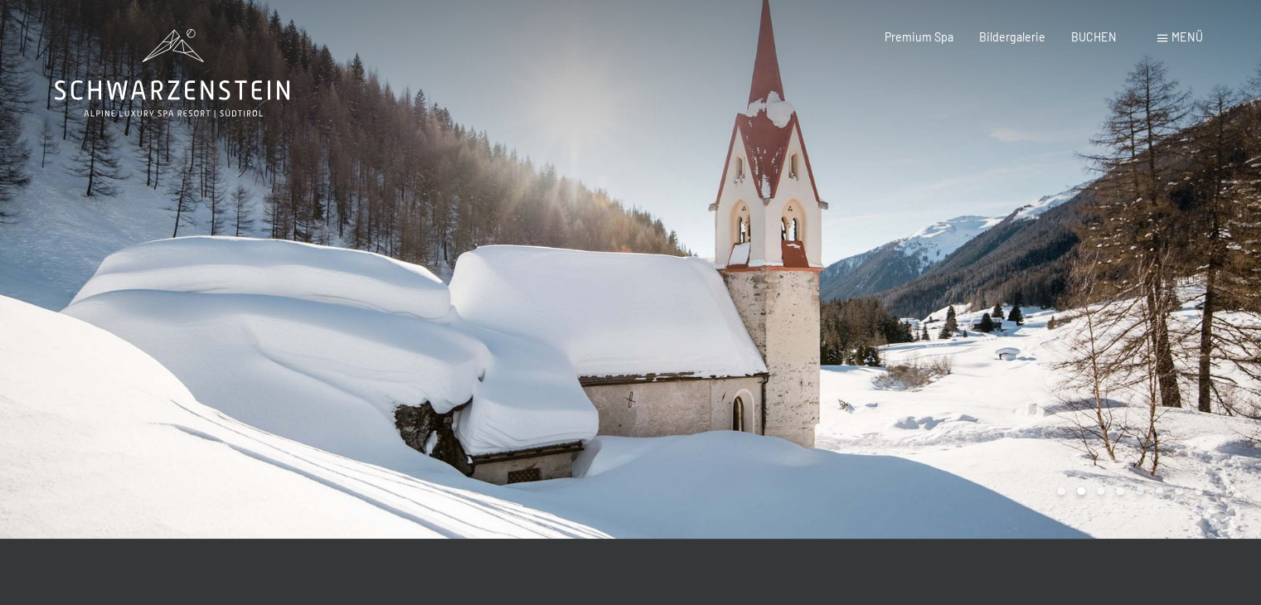
click at [575, 370] on div at bounding box center [315, 269] width 631 height 539
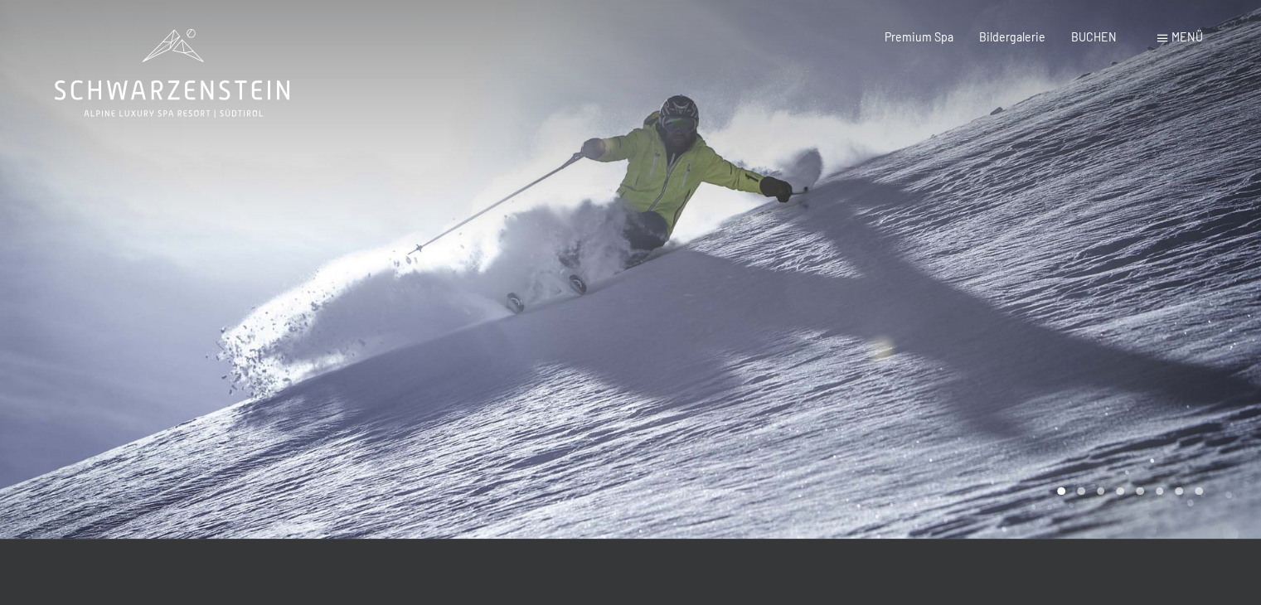
click at [577, 368] on div at bounding box center [315, 269] width 631 height 539
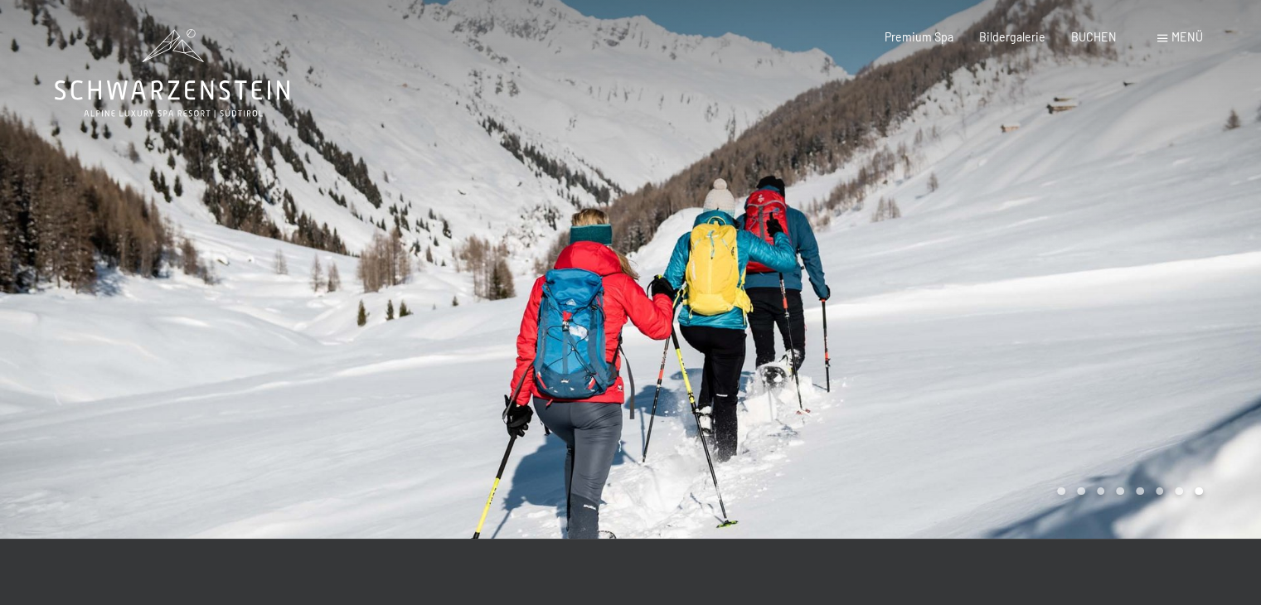
click at [577, 368] on div at bounding box center [315, 269] width 631 height 539
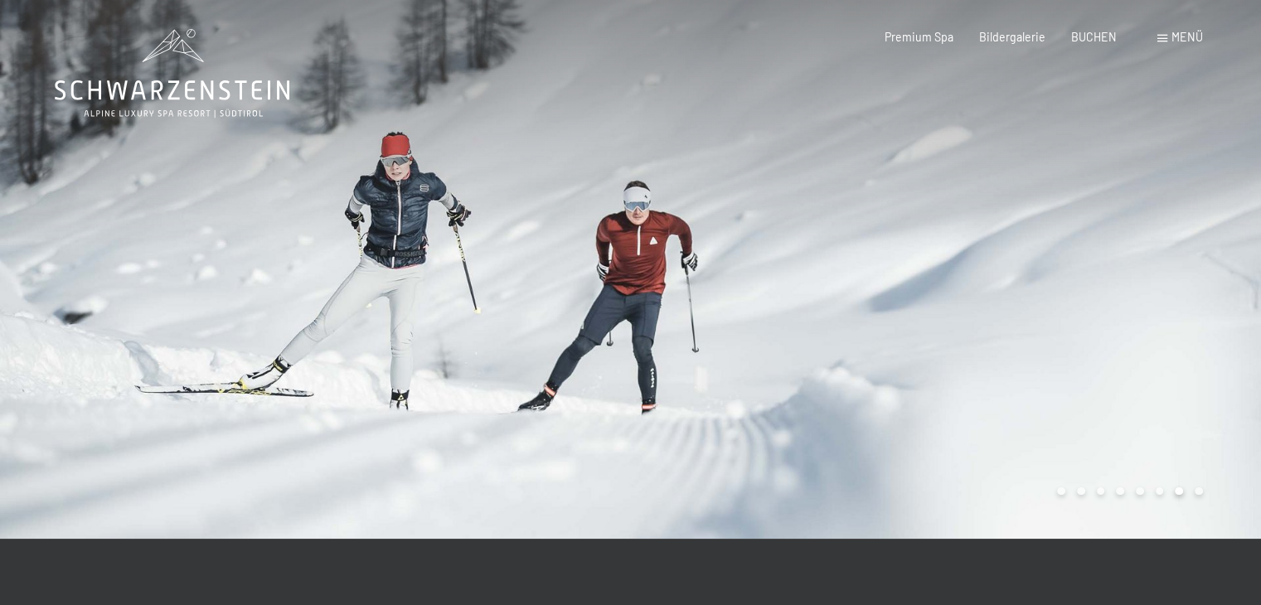
click at [576, 368] on div at bounding box center [315, 269] width 631 height 539
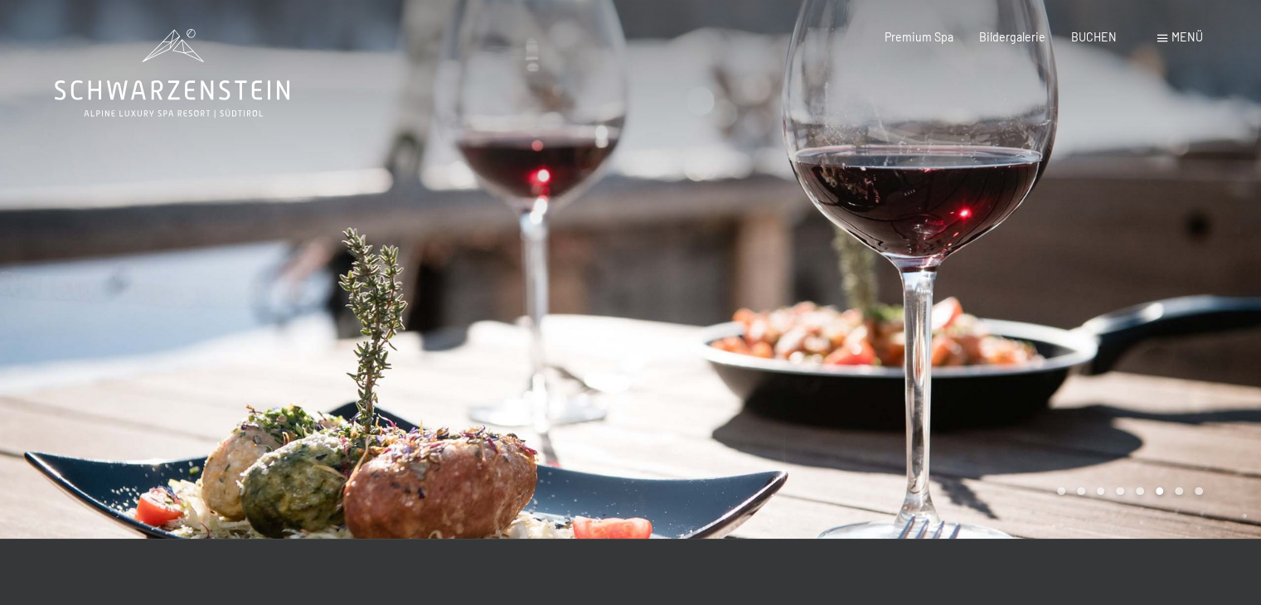
click at [573, 366] on div at bounding box center [315, 269] width 631 height 539
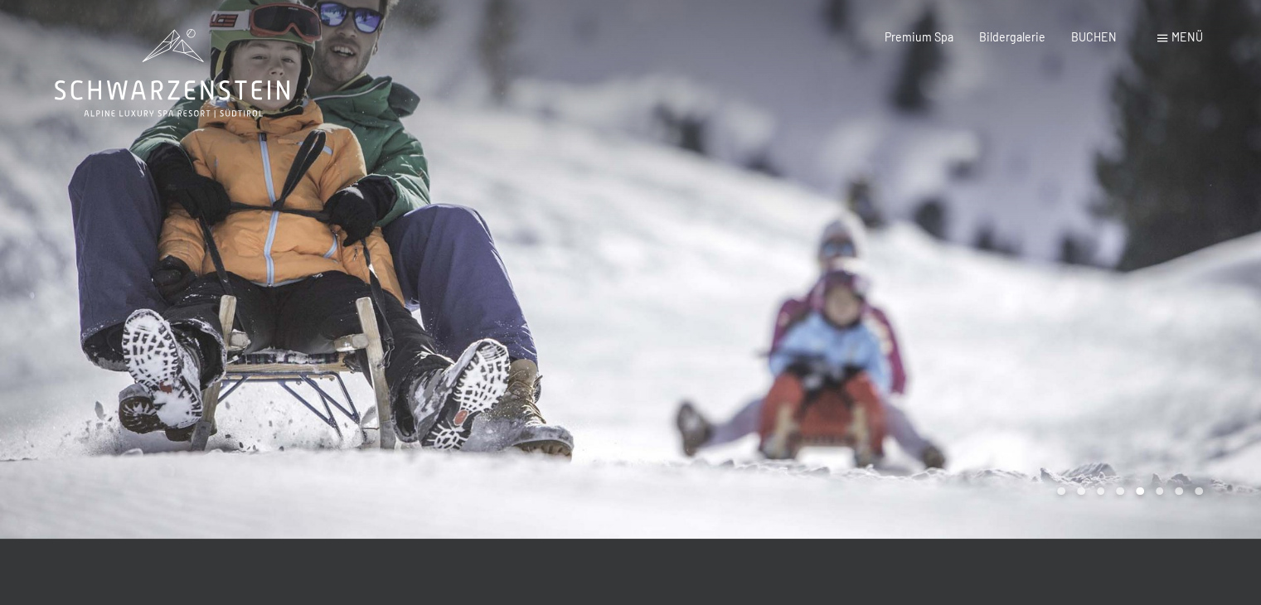
click at [573, 366] on div at bounding box center [315, 269] width 631 height 539
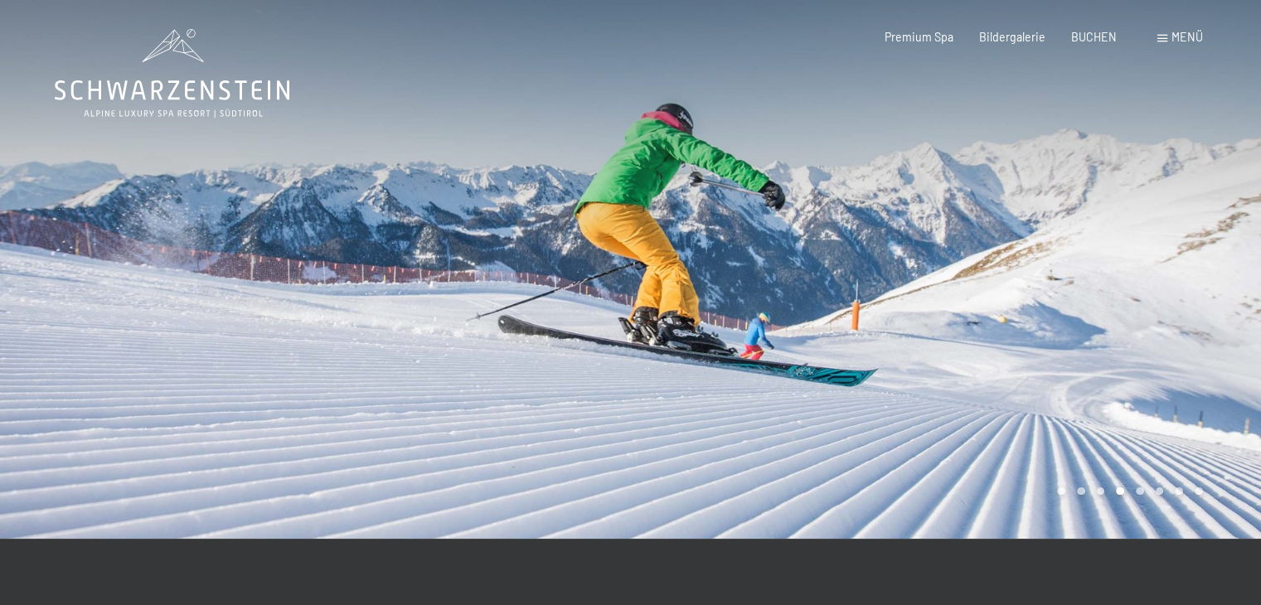
click at [572, 366] on div at bounding box center [315, 269] width 631 height 539
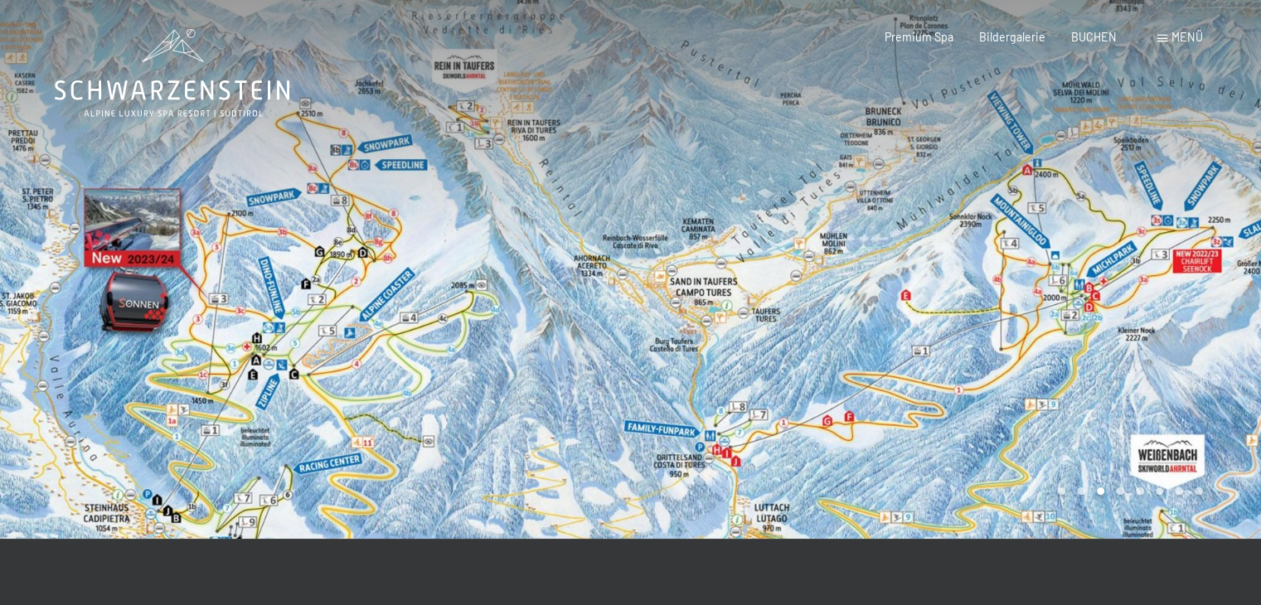
drag, startPoint x: 662, startPoint y: 177, endPoint x: 617, endPoint y: 154, distance: 50.1
click at [617, 539] on div at bounding box center [630, 539] width 1196 height 0
